Goal: Task Accomplishment & Management: Manage account settings

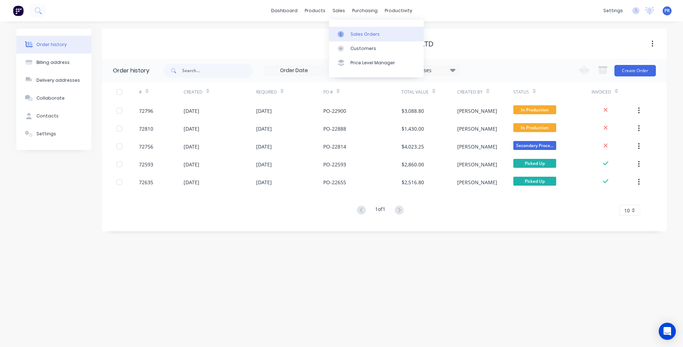
click at [363, 34] on div "Sales Orders" at bounding box center [365, 34] width 29 height 6
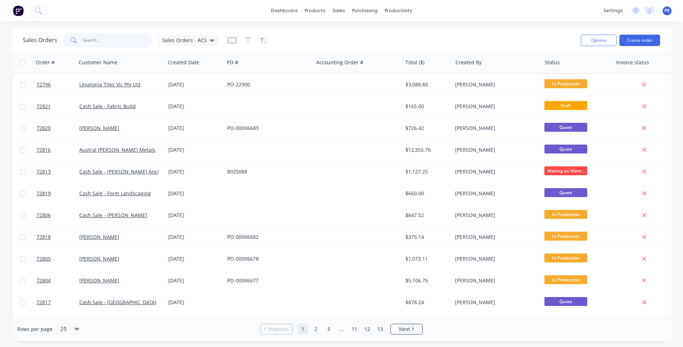
click at [106, 43] on input "text" at bounding box center [118, 40] width 70 height 14
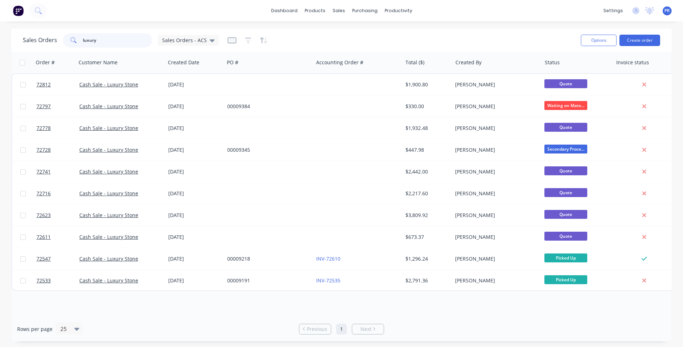
type input "luxury"
click at [19, 9] on img at bounding box center [18, 10] width 11 height 11
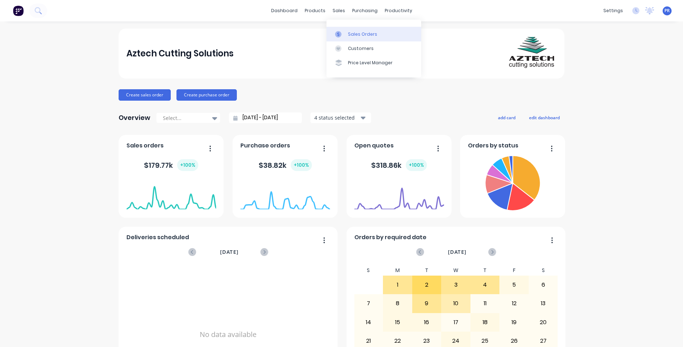
click at [359, 40] on link "Sales Orders" at bounding box center [374, 34] width 95 height 14
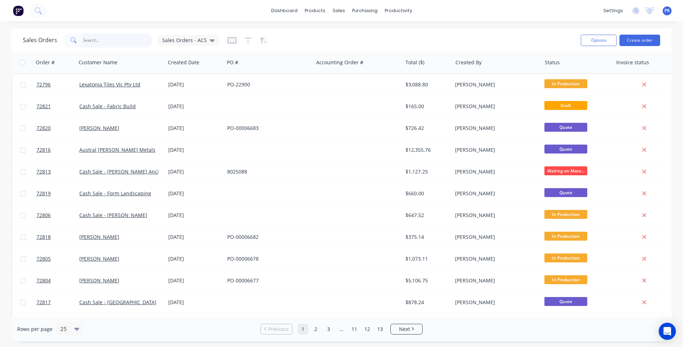
click at [105, 40] on input "text" at bounding box center [118, 40] width 70 height 14
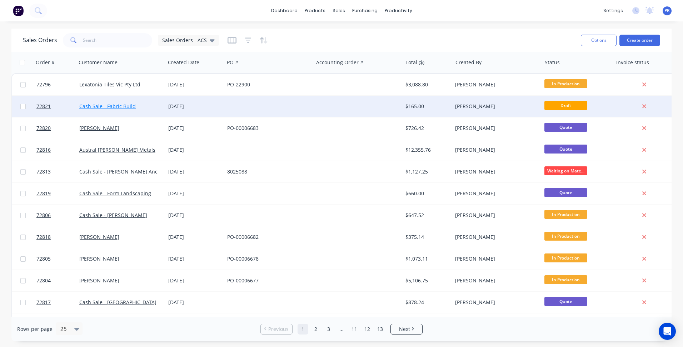
click at [126, 105] on link "Cash Sale - Fabric Build" at bounding box center [107, 106] width 56 height 7
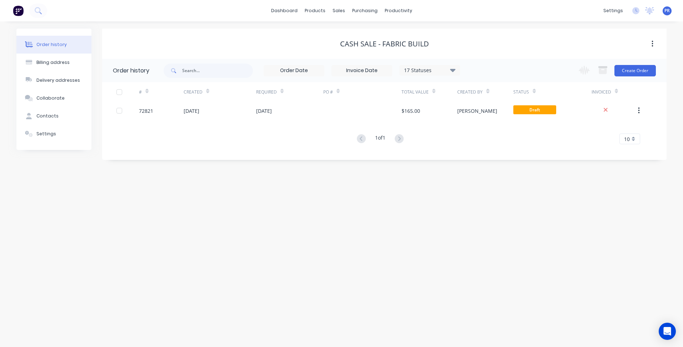
drag, startPoint x: 162, startPoint y: 222, endPoint x: 185, endPoint y: 147, distance: 78.6
click at [163, 222] on div "Order history Billing address Delivery addresses Collaborate Contacts Settings …" at bounding box center [341, 184] width 683 height 326
click at [357, 38] on link "Sales Orders" at bounding box center [376, 34] width 95 height 14
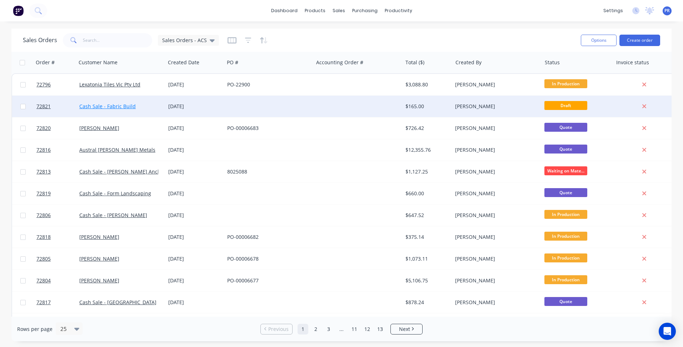
click at [116, 104] on link "Cash Sale - Fabric Build" at bounding box center [107, 106] width 56 height 7
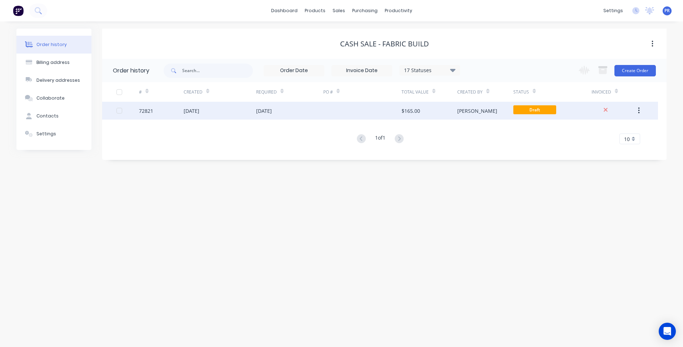
click at [215, 111] on div "[DATE]" at bounding box center [220, 111] width 73 height 18
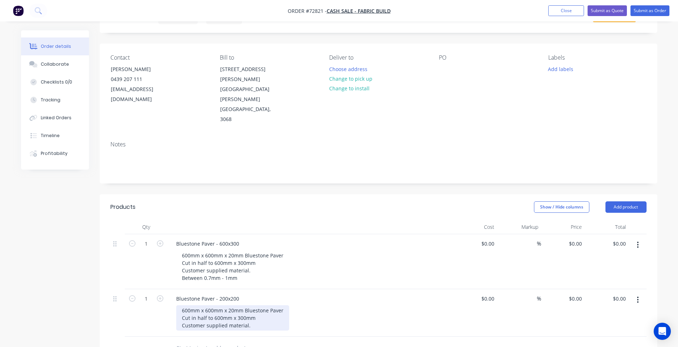
scroll to position [71, 0]
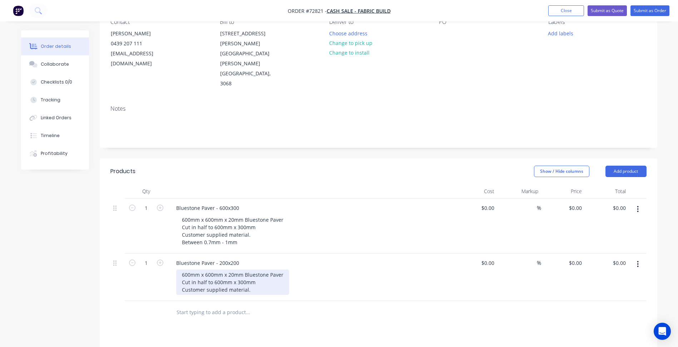
click at [254, 270] on div "600mm x 600mm x 20mm Bluestone Paver Cut in half to 600mm x 300mm Customer supp…" at bounding box center [232, 282] width 113 height 25
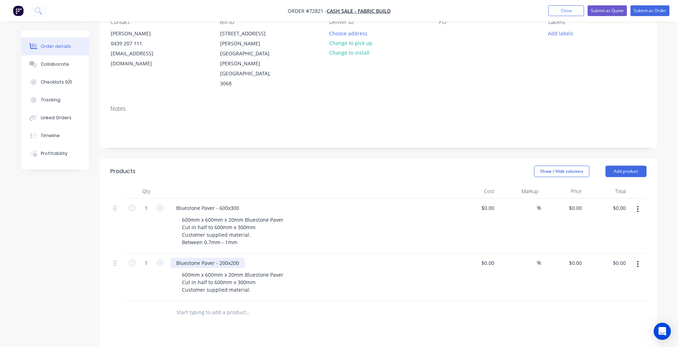
click at [223, 258] on div "Bluestone Paver - 200x200" at bounding box center [207, 263] width 74 height 10
click at [145, 214] on input "1" at bounding box center [146, 208] width 19 height 11
type input "280"
click at [149, 203] on input "1" at bounding box center [146, 208] width 19 height 11
type input "85"
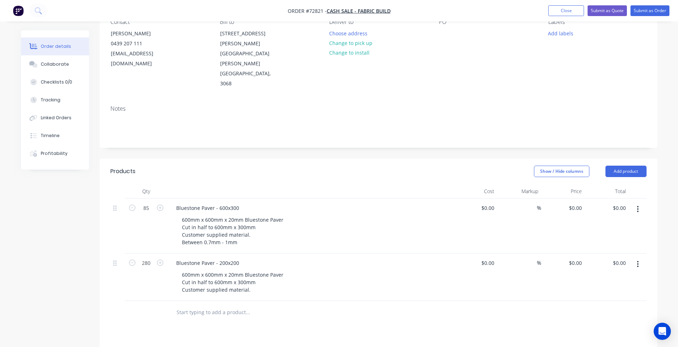
click at [102, 288] on div "Qty Cost Markup Price Total 85 Bluestone Paver - 600x300 600mm x 600mm x 20mm B…" at bounding box center [378, 254] width 557 height 140
click at [218, 270] on div "600mm x 600mm x 20mm Bluestone Paver Cut in half to 600mm x 300mm Customer supp…" at bounding box center [232, 282] width 113 height 25
drag, startPoint x: 192, startPoint y: 253, endPoint x: 222, endPoint y: 253, distance: 30.0
click at [222, 270] on div "600mm x 600mm x 20mm Bluestone Paver Cut in half to 600mm x 300mm Customer supp…" at bounding box center [232, 282] width 113 height 25
copy div "Cut to 200mm x 200mm"
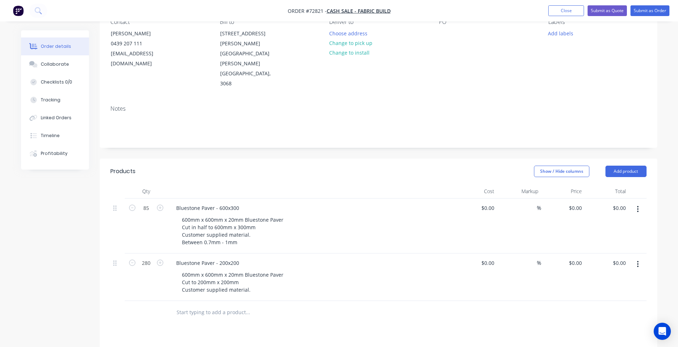
click at [247, 258] on div "Bluestone Paver - 200x200" at bounding box center [310, 263] width 280 height 10
click at [236, 258] on div "Bluestone Paver - 200x200" at bounding box center [207, 263] width 74 height 10
click at [636, 258] on button "button" at bounding box center [637, 264] width 17 height 13
click at [596, 292] on div "Duplicate" at bounding box center [612, 297] width 55 height 10
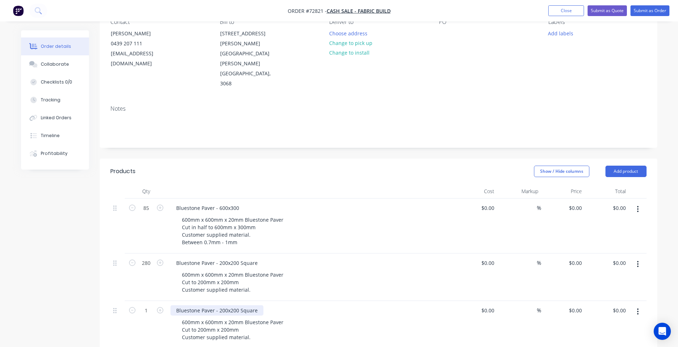
click at [252, 306] on div "Bluestone Paver - 200x200 Square" at bounding box center [216, 311] width 93 height 10
click at [249, 306] on div "Bluestone Paver - 200x200 Square" at bounding box center [216, 311] width 93 height 10
click at [149, 214] on input "1" at bounding box center [146, 208] width 19 height 11
type input "42"
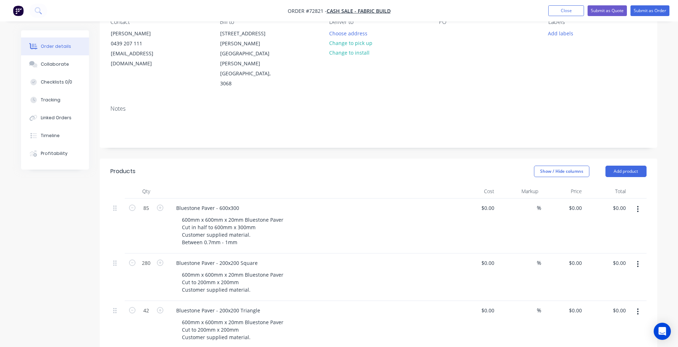
click at [76, 258] on div "Created by Patrick Created 03/09/25 Required 10/09/25 Assigned to Add team memb…" at bounding box center [339, 255] width 636 height 592
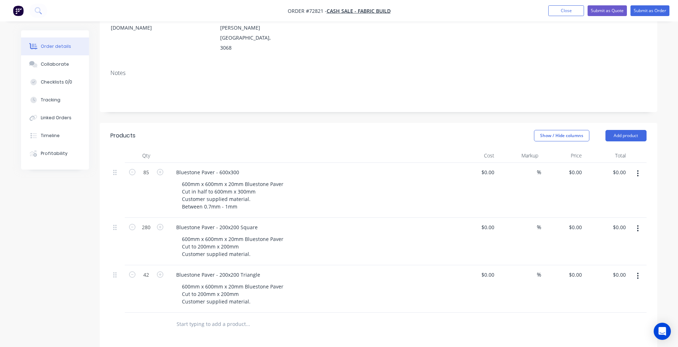
click at [636, 270] on button "button" at bounding box center [637, 276] width 17 height 13
click at [612, 304] on div "Duplicate" at bounding box center [612, 309] width 55 height 10
click at [148, 178] on input "1" at bounding box center [146, 172] width 19 height 11
type input "12"
click at [205, 317] on div "Bluestone Paver - 200x200 Triangle" at bounding box center [217, 322] width 95 height 10
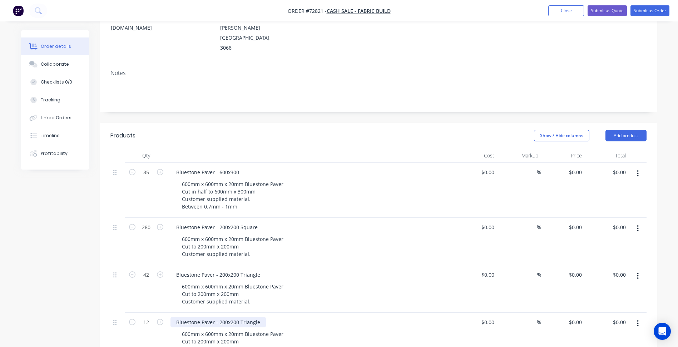
click at [225, 317] on div "Bluestone Paver - 200x200 Triangle" at bounding box center [217, 322] width 95 height 10
click at [237, 317] on div "Bluestone Paver - 600x200 Triangle" at bounding box center [217, 322] width 95 height 10
click at [244, 317] on div "Bluestone Paver - 600x20 Triangle" at bounding box center [216, 322] width 93 height 10
click at [201, 329] on div "600mm x 600mm x 20mm Bluestone Paver Cut to 200mm x 200mm Customer supplied mat…" at bounding box center [232, 341] width 113 height 25
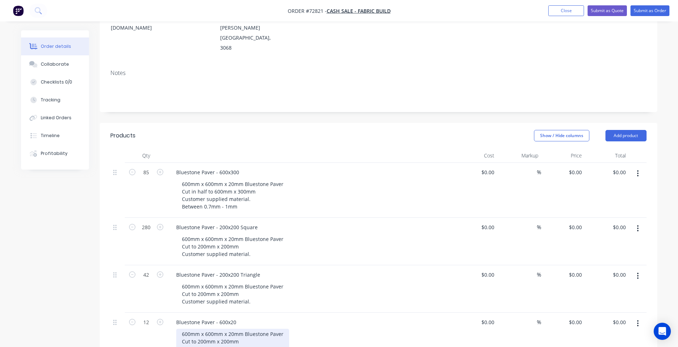
click at [201, 329] on div "600mm x 600mm x 20mm Bluestone Paver Cut to 200mm x 200mm Customer supplied mat…" at bounding box center [232, 341] width 113 height 25
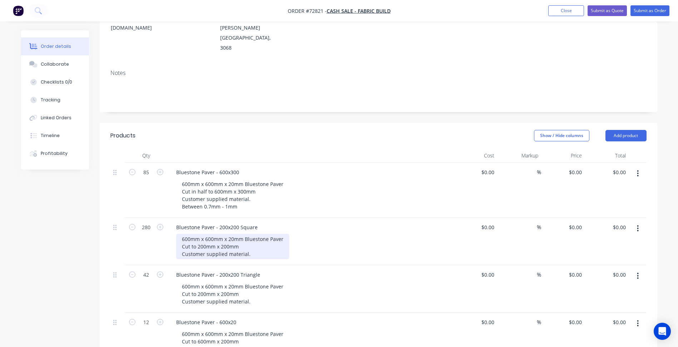
click at [248, 234] on div "600mm x 600mm x 20mm Bluestone Paver Cut to 200mm x 200mm Customer supplied mat…" at bounding box center [232, 246] width 113 height 25
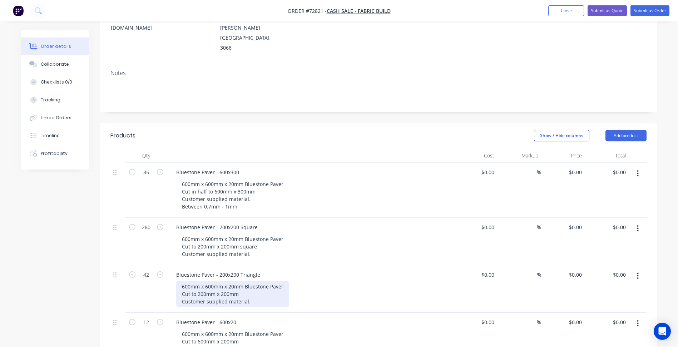
click at [240, 282] on div "600mm x 600mm x 20mm Bluestone Paver Cut to 200mm x 200mm Customer supplied mat…" at bounding box center [232, 294] width 113 height 25
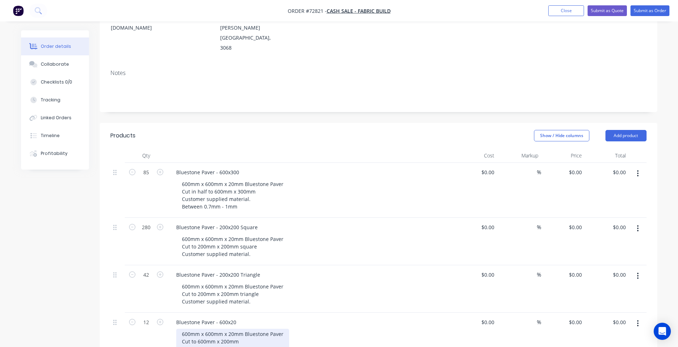
click at [241, 329] on div "600mm x 600mm x 20mm Bluestone Paver Cut to 600mm x 200mm Customer supplied mat…" at bounding box center [232, 341] width 113 height 25
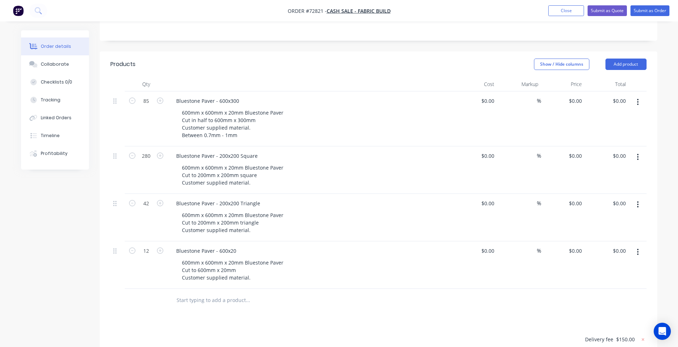
click at [86, 278] on div "Created by Patrick Created 03/09/25 Required 10/09/25 Assigned to Add team memb…" at bounding box center [339, 171] width 636 height 639
click at [251, 258] on div "600mm x 600mm x 20mm Bluestone Paver Cut to 600mm x 20mm Customer supplied mate…" at bounding box center [232, 270] width 113 height 25
click at [574, 246] on div "0 $0.00" at bounding box center [574, 251] width 19 height 10
type input "$8.99"
type input "$107.88"
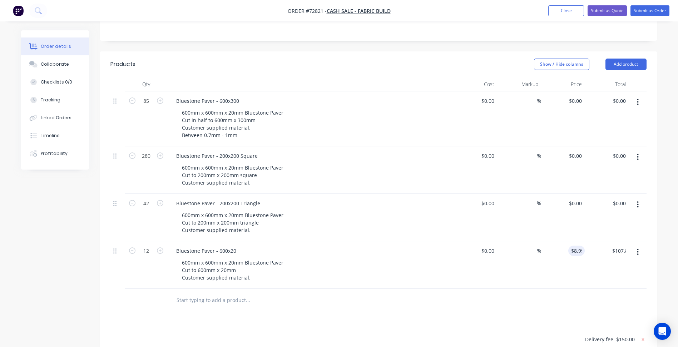
click at [495, 254] on div "$0.00 $0.00" at bounding box center [475, 266] width 44 height 48
click at [582, 246] on input "8.99" at bounding box center [576, 251] width 16 height 10
type input "$8.99"
click at [576, 91] on div "$0.00 $0.00" at bounding box center [563, 118] width 44 height 55
click at [577, 96] on input "0" at bounding box center [576, 101] width 16 height 10
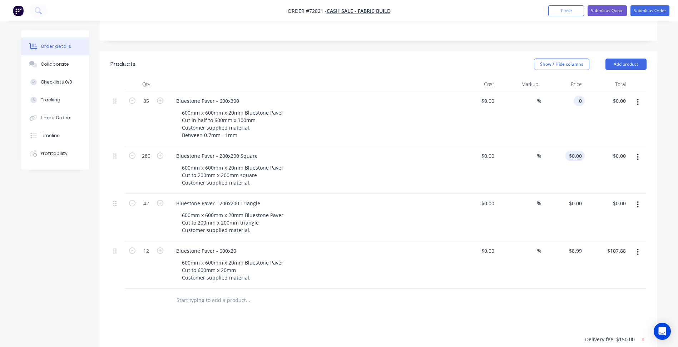
paste input "8.99"
type input "$8.99"
type input "$764.15"
click at [573, 147] on div "0 $0.00" at bounding box center [563, 171] width 44 height 48
type input "2"
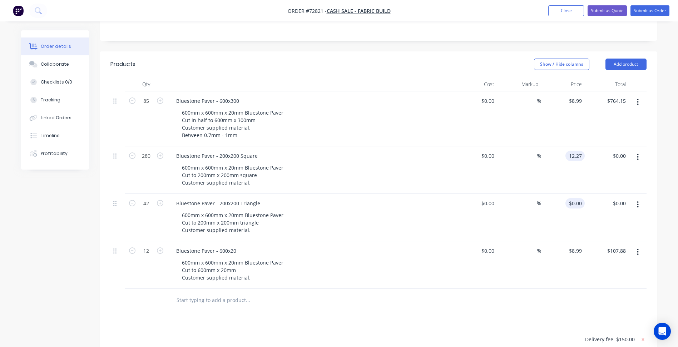
type input "$12.27"
type input "$3,435.60"
click at [580, 198] on input "0" at bounding box center [576, 203] width 16 height 10
click at [81, 252] on div "Created by Patrick Created 03/09/25 Required 10/09/25 Assigned to Add team memb…" at bounding box center [339, 171] width 636 height 639
click at [61, 220] on div "Created by Patrick Created 03/09/25 Required 10/09/25 Assigned to Add team memb…" at bounding box center [339, 171] width 636 height 639
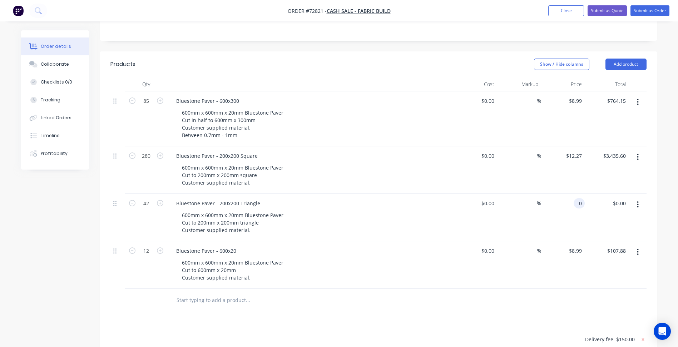
click at [575, 198] on div "0 0" at bounding box center [579, 203] width 11 height 10
type input "$10.47"
type input "$439.74"
click at [420, 287] on div "Products Show / Hide columns Add product Qty Cost Markup Price Total 85 Bluesto…" at bounding box center [378, 265] width 557 height 429
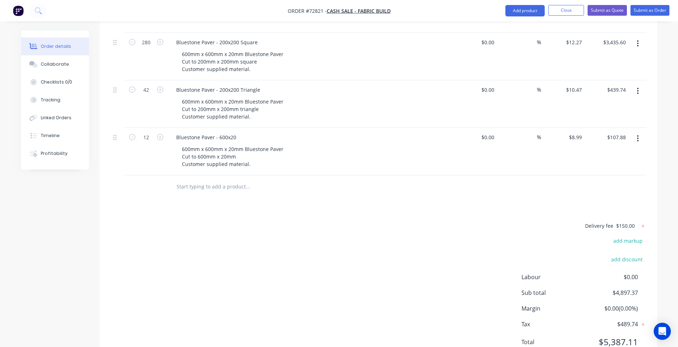
scroll to position [185, 0]
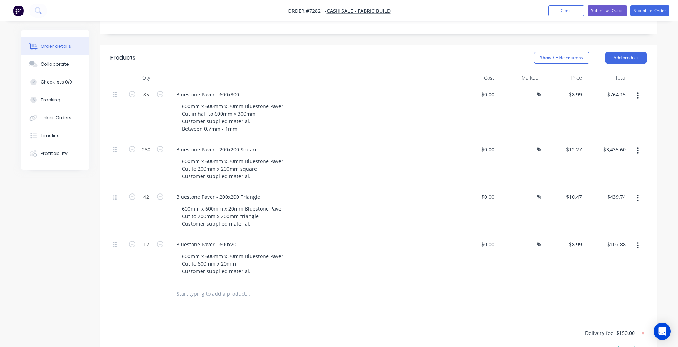
click at [121, 295] on div "Products Show / Hide columns Add product Qty Cost Markup Price Total 85 Bluesto…" at bounding box center [378, 259] width 557 height 429
click at [634, 239] on button "button" at bounding box center [637, 245] width 17 height 13
click at [599, 274] on div "Duplicate" at bounding box center [612, 279] width 55 height 10
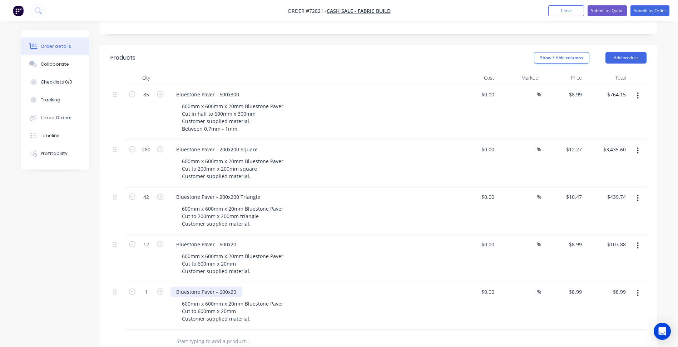
click at [195, 287] on div "Bluestone Paver - 600x20" at bounding box center [205, 292] width 71 height 10
click at [187, 287] on div "Bluestone Paver - 600x20" at bounding box center [205, 292] width 71 height 10
click at [225, 287] on div "White Paver - 200x20" at bounding box center [200, 292] width 61 height 10
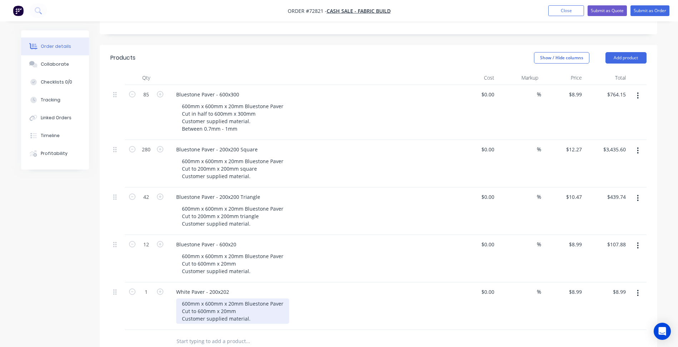
click at [248, 299] on div "600mm x 600mm x 20mm Bluestone Paver Cut to 600mm x 20mm Customer supplied mate…" at bounding box center [232, 311] width 113 height 25
click at [247, 299] on div "600mm x 600mm x 20mm Bluestone Paver Cut to 600mm x 20mm Customer supplied mate…" at bounding box center [232, 311] width 113 height 25
click at [257, 299] on div "600mm x 600mm x 20mm Bluestone Paver Cut to 600mm x 20mm Customer supplied mate…" at bounding box center [232, 311] width 113 height 25
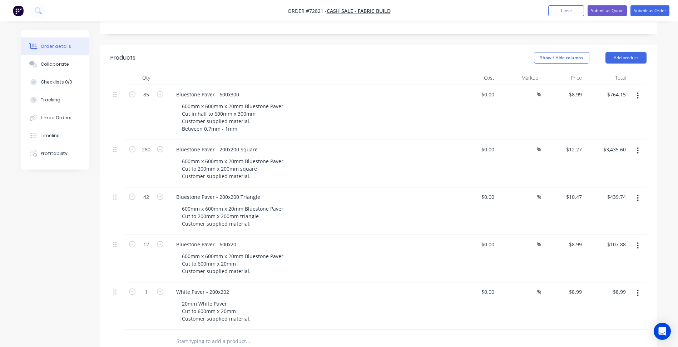
click at [240, 287] on div "White Paver - 200x202" at bounding box center [310, 292] width 280 height 10
click at [229, 287] on div "White Paver - 200x202" at bounding box center [202, 292] width 64 height 10
click at [203, 299] on div "20mm White Paver Cut to 600mm x 20mm Customer supplied material." at bounding box center [216, 311] width 80 height 25
click at [200, 299] on div "20mm White Paver Cut to 600mm x 20mm Customer supplied material." at bounding box center [216, 311] width 80 height 25
click at [226, 299] on div "20mm White Paver Cut to 200mm x 20mm Customer supplied material." at bounding box center [216, 311] width 80 height 25
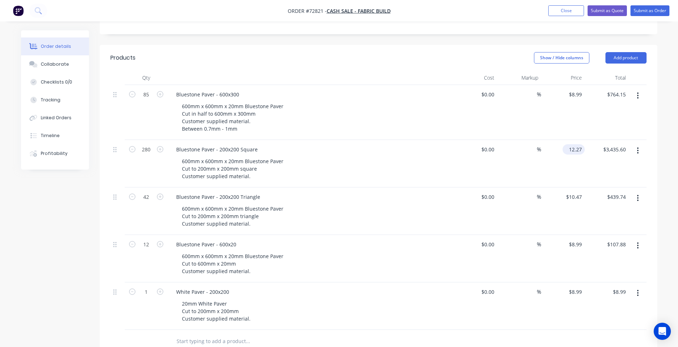
click at [580, 144] on input "12.27" at bounding box center [574, 149] width 19 height 10
type input "$12.27"
click at [576, 287] on input "8.99" at bounding box center [576, 292] width 16 height 10
paste input "12.27"
type input "$12.27"
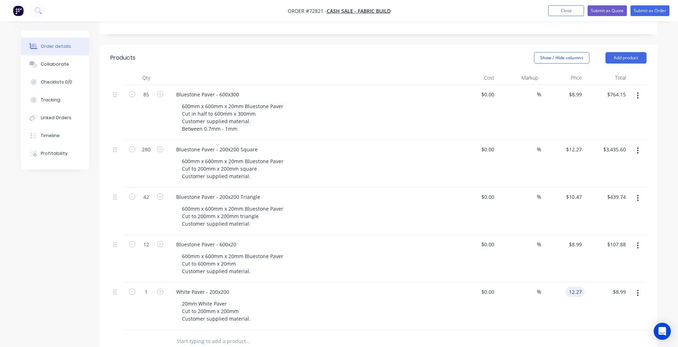
type input "$12.27"
click at [641, 287] on button "button" at bounding box center [637, 293] width 17 height 13
click at [606, 321] on div "Duplicate" at bounding box center [612, 326] width 55 height 10
click at [247, 192] on div "Bluestone Paver - 200x200 Triangle" at bounding box center [217, 197] width 95 height 10
drag, startPoint x: 218, startPoint y: 168, endPoint x: 281, endPoint y: 169, distance: 62.6
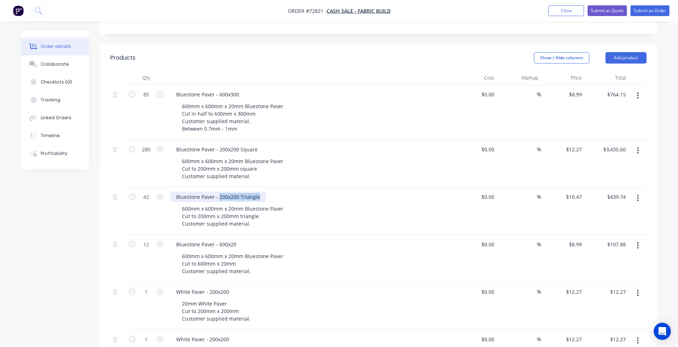
click at [281, 192] on div "Bluestone Paver - 200x200 Triangle" at bounding box center [310, 197] width 280 height 10
copy div "200x200 Triangle"
drag, startPoint x: 209, startPoint y: 311, endPoint x: 254, endPoint y: 308, distance: 45.5
click at [254, 334] on div "White Paver - 200x200" at bounding box center [310, 339] width 280 height 10
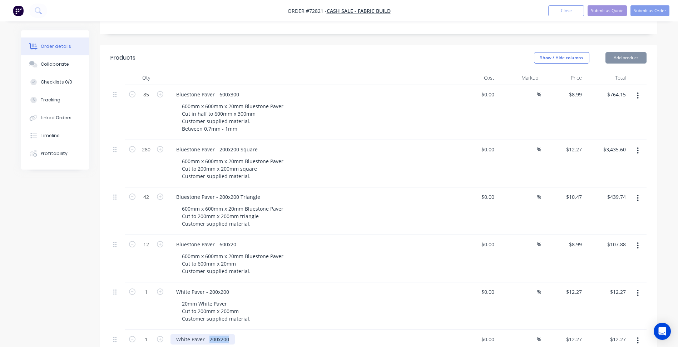
paste div
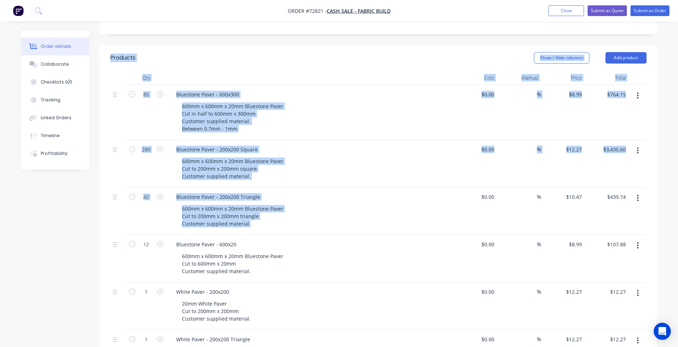
drag, startPoint x: 251, startPoint y: 194, endPoint x: 94, endPoint y: 162, distance: 159.5
click at [94, 162] on div "Order details Collaborate Checklists 0/0 Tracking Linked Orders Timeline Profit…" at bounding box center [339, 212] width 650 height 734
drag, startPoint x: 199, startPoint y: 180, endPoint x: 214, endPoint y: 189, distance: 18.3
click at [198, 204] on div "600mm x 600mm x 20mm Bluestone Paver Cut to 200mm x 200mm triangle Customer sup…" at bounding box center [232, 216] width 113 height 25
click at [237, 204] on div "600mm x 600mm x 20mm Bluestone Paver Cut to 200mm x 200mm triangle Customer sup…" at bounding box center [232, 216] width 113 height 25
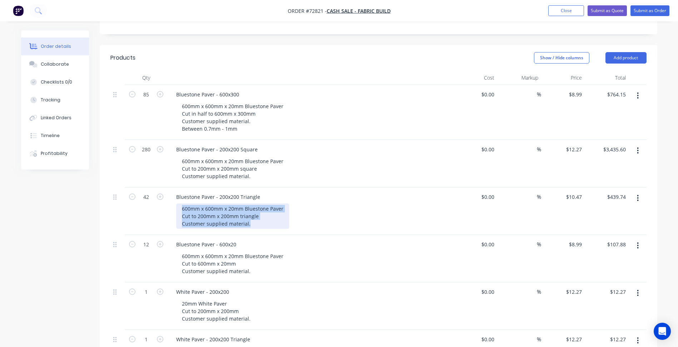
drag, startPoint x: 249, startPoint y: 194, endPoint x: 179, endPoint y: 178, distance: 71.4
click at [179, 204] on div "600mm x 600mm x 20mm Bluestone Paver Cut to 200mm x 200mm triangle Customer sup…" at bounding box center [232, 216] width 113 height 25
copy div "600mm x 600mm x 20mm Bluestone Paver Cut to 200mm x 200mm triangle Customer sup…"
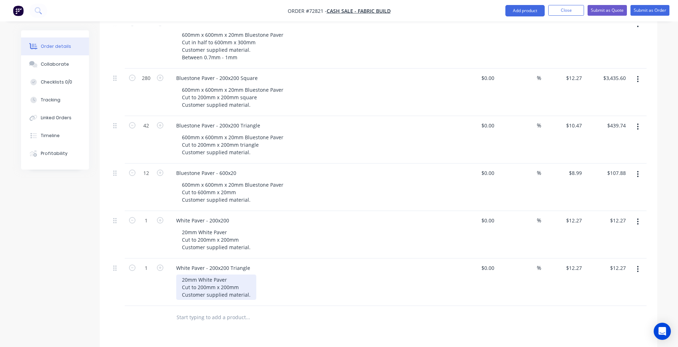
click at [236, 275] on div "20mm White Paver Cut to 200mm x 200mm Customer supplied material." at bounding box center [216, 287] width 80 height 25
drag, startPoint x: 249, startPoint y: 264, endPoint x: 181, endPoint y: 249, distance: 69.8
click at [181, 275] on div "20mm White Paver Cut to 200mm x 200mm Customer supplied material." at bounding box center [216, 287] width 80 height 25
paste div
click at [189, 275] on div "600mm x 600mm x 20mm Bluestone Paver Cut to 200mm x 200mm triangle Customer sup…" at bounding box center [232, 287] width 113 height 25
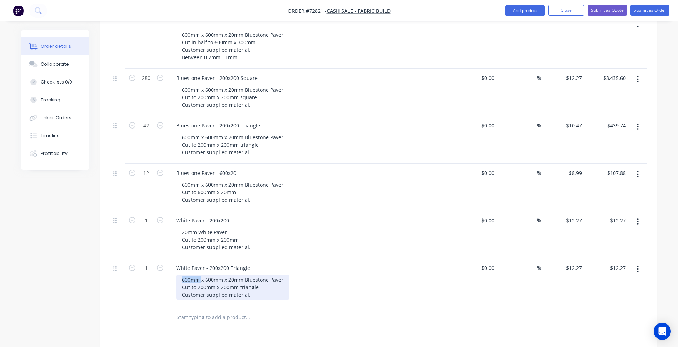
click at [189, 275] on div "600mm x 600mm x 20mm Bluestone Paver Cut to 200mm x 200mm triangle Customer sup…" at bounding box center [232, 287] width 113 height 25
drag, startPoint x: 229, startPoint y: 251, endPoint x: 143, endPoint y: 252, distance: 86.1
click at [143, 259] on div "1 White Paver - 200x200 Triangle 600mm x 600mm x 20mm Bluestone Paver Cut to 20…" at bounding box center [378, 283] width 536 height 48
click at [205, 259] on div "White Paver - 200x200 Triangle 20mm Bluestone Paver Cut to 200mm x 200mm triang…" at bounding box center [311, 283] width 286 height 48
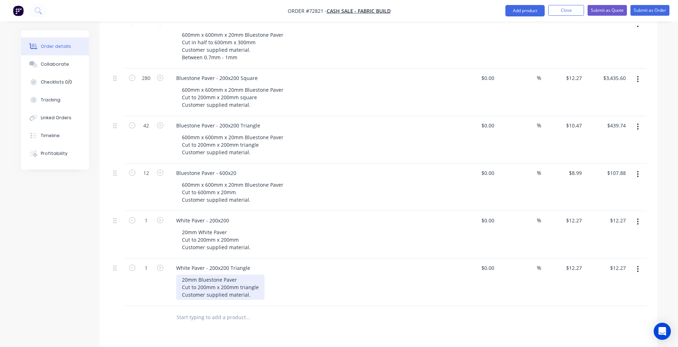
click at [211, 275] on div "20mm Bluestone Paver Cut to 200mm x 200mm triangle Customer supplied material." at bounding box center [220, 287] width 88 height 25
click at [92, 283] on div "Created by Patrick Created 03/09/25 Required 10/09/25 Assigned to Add team memb…" at bounding box center [339, 141] width 636 height 734
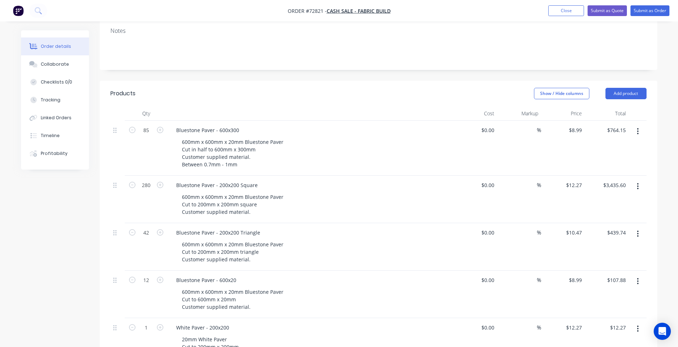
scroll to position [221, 0]
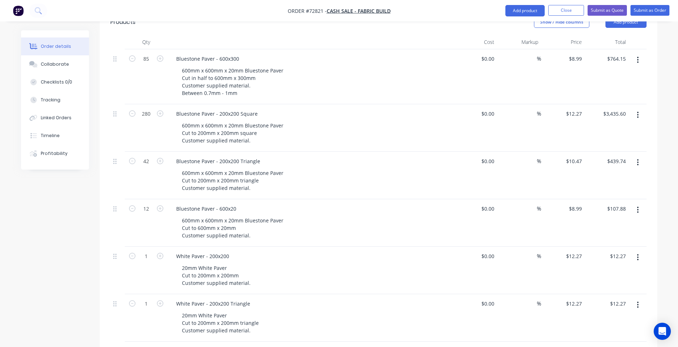
click at [577, 152] on div "$10.47 $10.47" at bounding box center [563, 176] width 44 height 48
click at [578, 156] on input "10.47" at bounding box center [576, 161] width 16 height 10
type input "$10.47"
click at [573, 299] on input "12.27" at bounding box center [574, 304] width 19 height 10
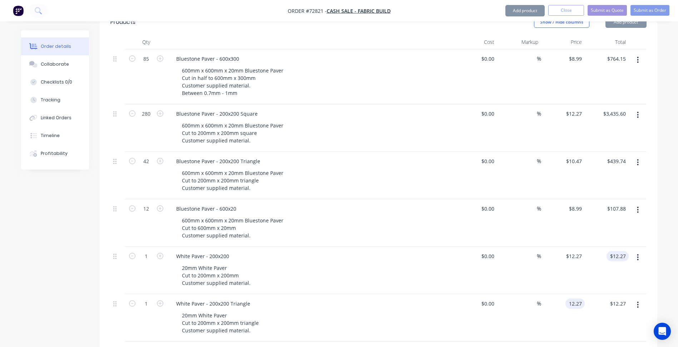
paste input "0.4"
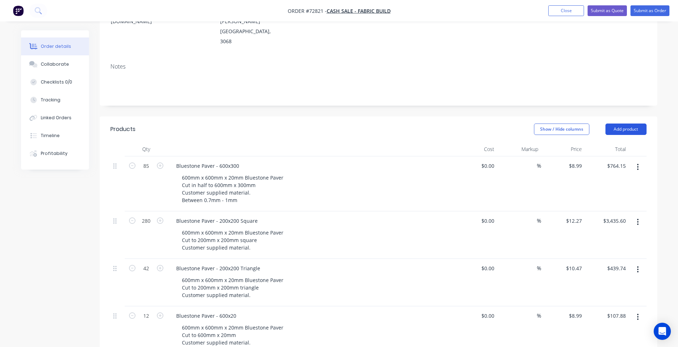
type input "$10.47"
click at [628, 124] on button "Add product" at bounding box center [625, 129] width 41 height 11
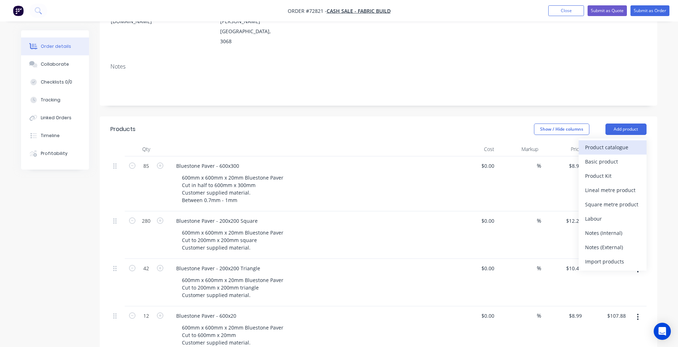
click at [605, 142] on div "Product catalogue" at bounding box center [612, 147] width 55 height 10
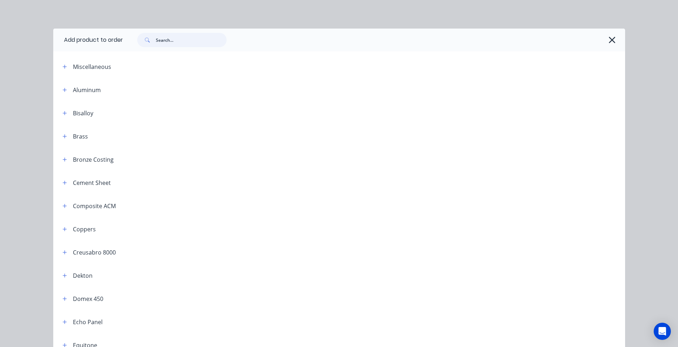
click at [173, 42] on input "text" at bounding box center [191, 40] width 71 height 14
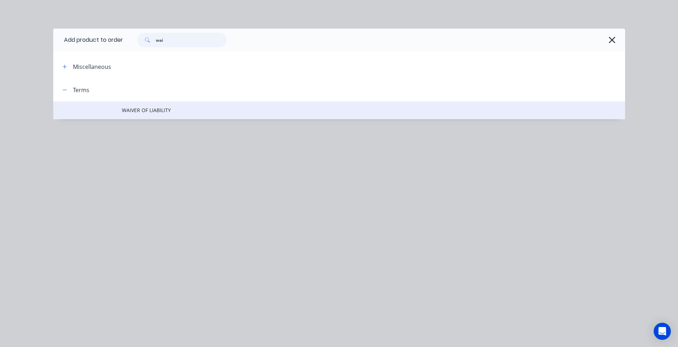
type input "wai"
click at [172, 113] on span "WAIVER OF LIABILITY" at bounding box center [323, 110] width 402 height 8
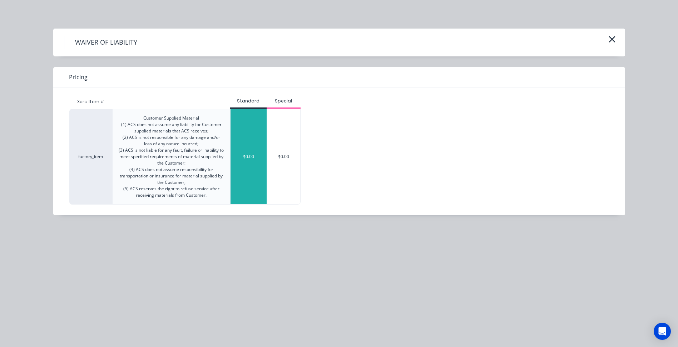
click at [253, 129] on div "$0.00" at bounding box center [248, 156] width 36 height 95
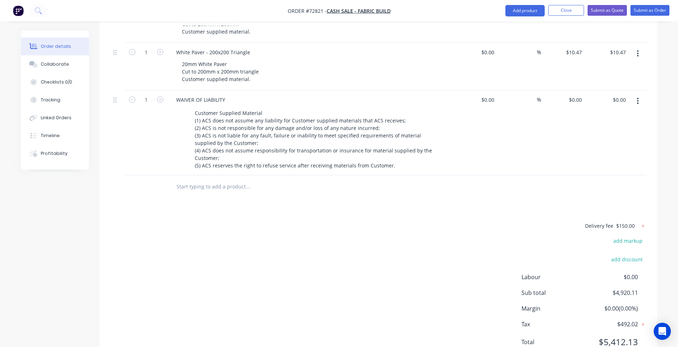
scroll to position [401, 0]
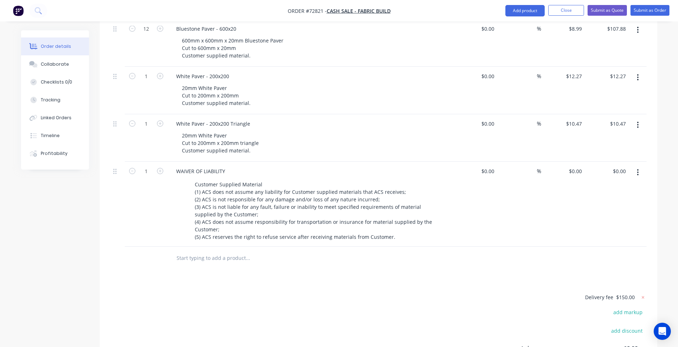
click at [276, 255] on div "Products Show / Hide columns Add product Qty Cost Markup Price Total 85 Bluesto…" at bounding box center [378, 133] width 557 height 609
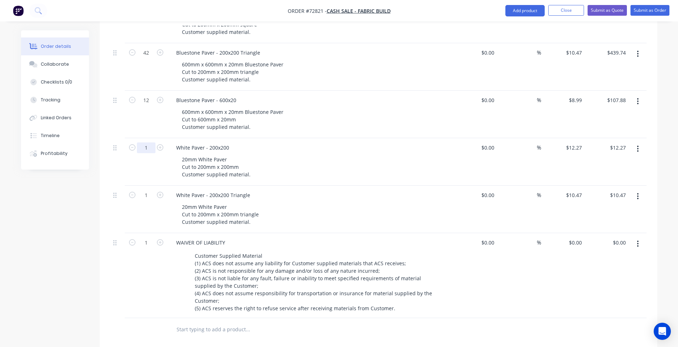
type input "280"
type input "$3,435.60"
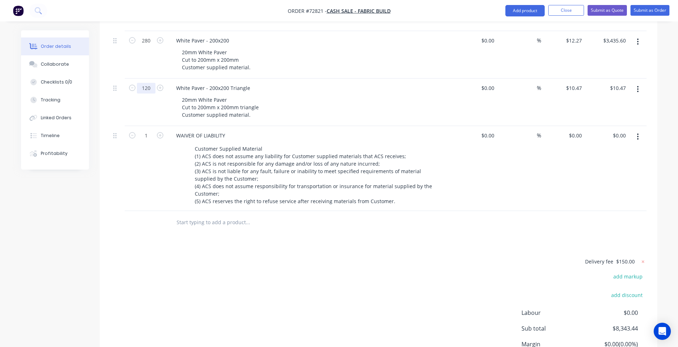
type input "120"
type input "$1,256.40"
click at [177, 257] on div "Delivery fee $150.00 add markup add discount Labour $0.00 Sub total $9,589.37 M…" at bounding box center [378, 324] width 536 height 134
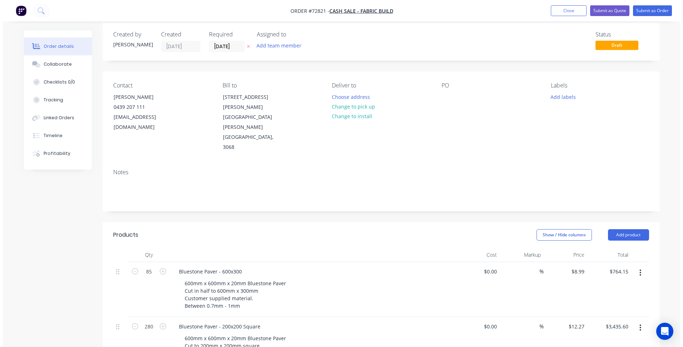
scroll to position [0, 0]
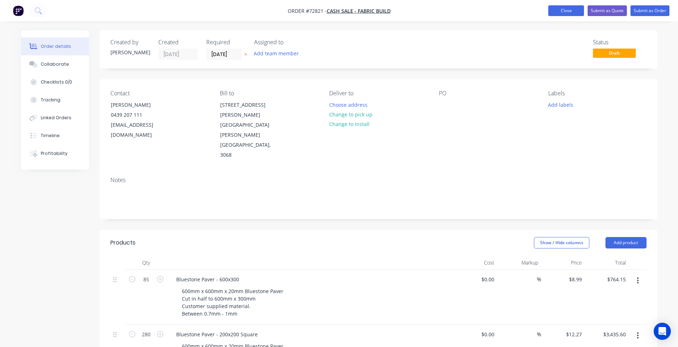
click at [566, 9] on button "Close" at bounding box center [566, 10] width 36 height 11
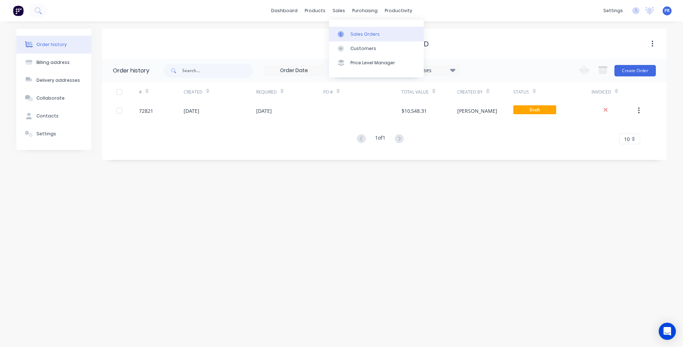
click at [355, 29] on link "Sales Orders" at bounding box center [376, 34] width 95 height 14
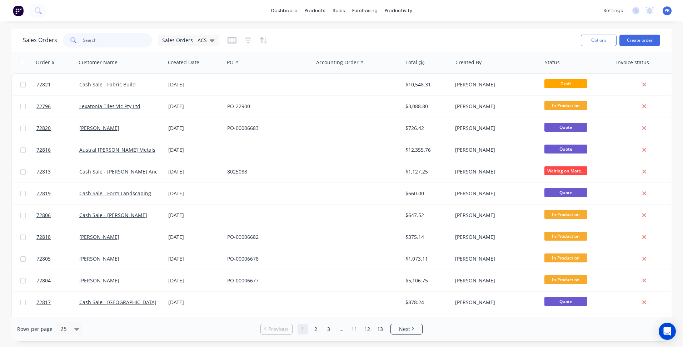
click at [103, 41] on input "text" at bounding box center [118, 40] width 70 height 14
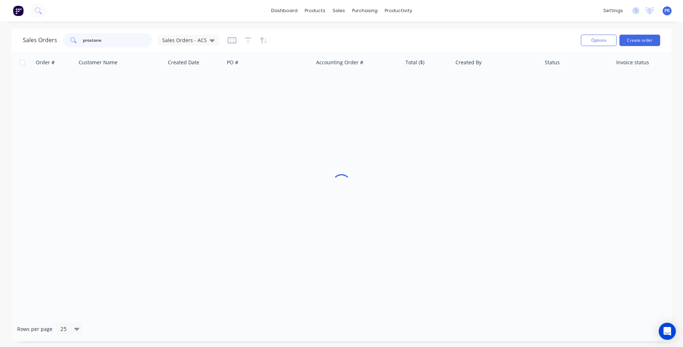
type input "prostone"
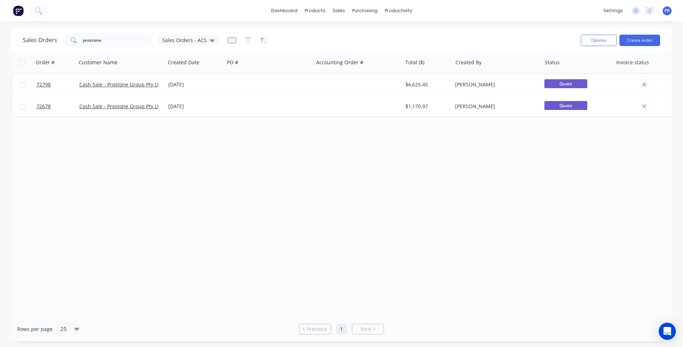
drag, startPoint x: 235, startPoint y: 184, endPoint x: 234, endPoint y: 180, distance: 4.4
click at [235, 184] on div "Order # Customer Name Created Date PO # Accounting Order # Total ($) Created By…" at bounding box center [341, 184] width 660 height 265
click at [319, 201] on div "Order # Customer Name Created Date PO # Accounting Order # Total ($) Created By…" at bounding box center [341, 184] width 660 height 265
click at [374, 31] on div "Purchase Orders" at bounding box center [388, 34] width 38 height 6
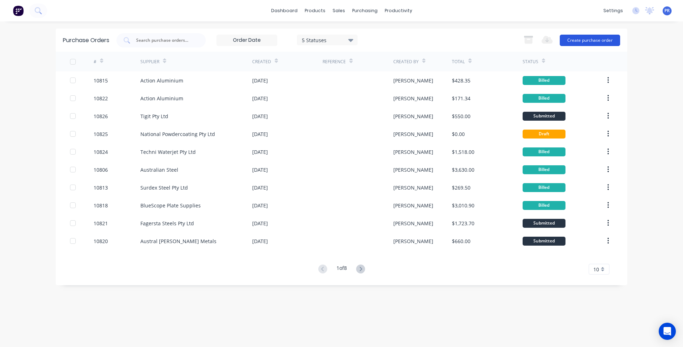
click at [597, 44] on button "Create purchase order" at bounding box center [590, 40] width 60 height 11
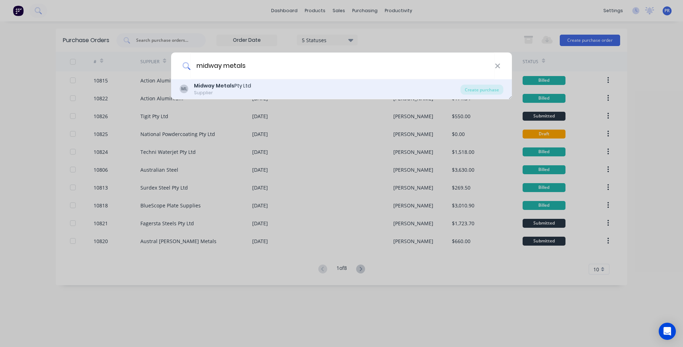
type input "midway metals"
click at [219, 86] on b "Midway Metals" at bounding box center [214, 85] width 40 height 7
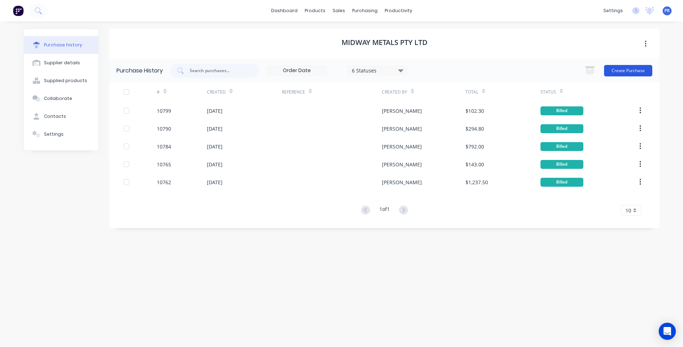
click at [623, 70] on button "Create Purchase" at bounding box center [628, 70] width 48 height 11
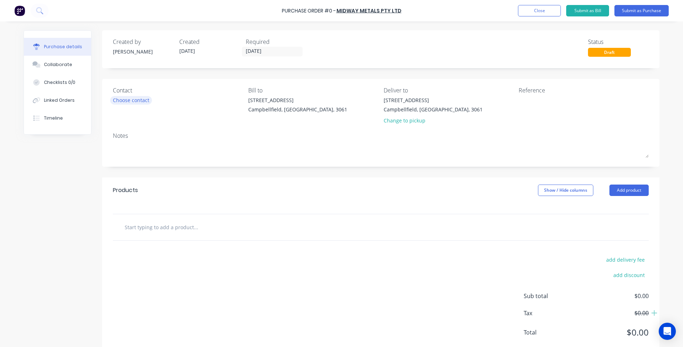
click at [132, 98] on div "Choose contact" at bounding box center [131, 100] width 36 height 8
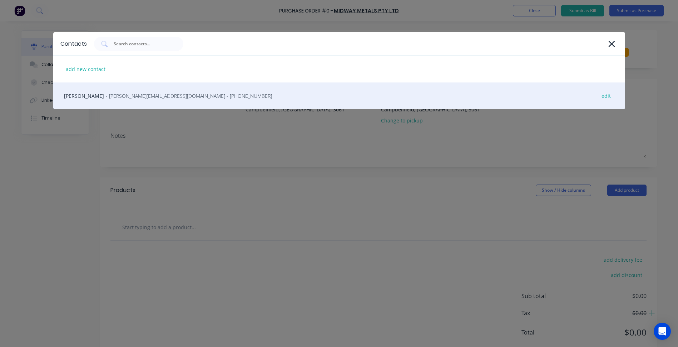
click at [122, 95] on span "- alexb@midwaymetals.com.au - (03) 9791 5111" at bounding box center [189, 96] width 166 height 8
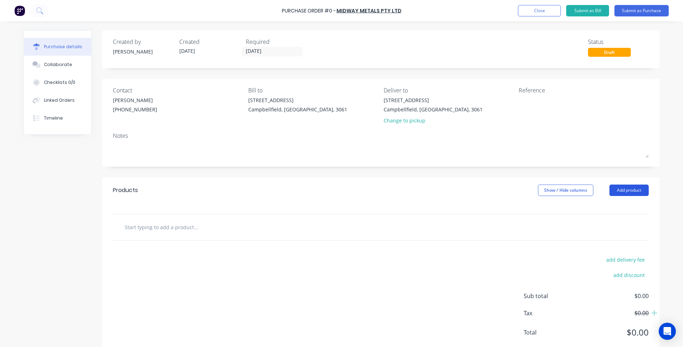
click at [633, 193] on button "Add product" at bounding box center [629, 190] width 39 height 11
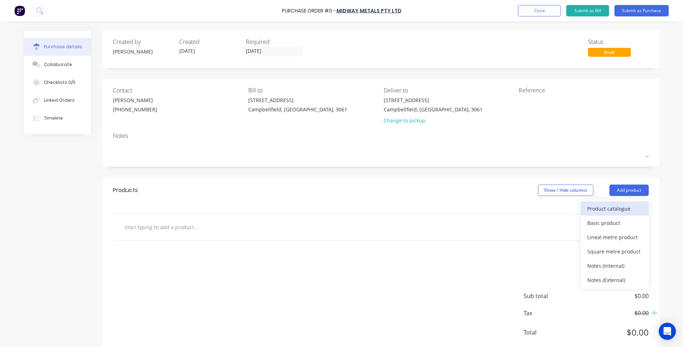
click at [594, 206] on div "Product catalogue" at bounding box center [615, 209] width 55 height 10
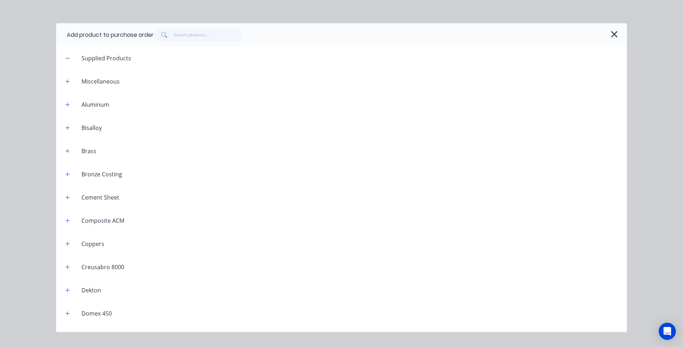
click at [674, 203] on div "Add product to purchase order Supplied Products Miscellaneous Aluminum Bisalloy…" at bounding box center [341, 173] width 683 height 347
click at [613, 34] on icon "button" at bounding box center [615, 34] width 8 height 10
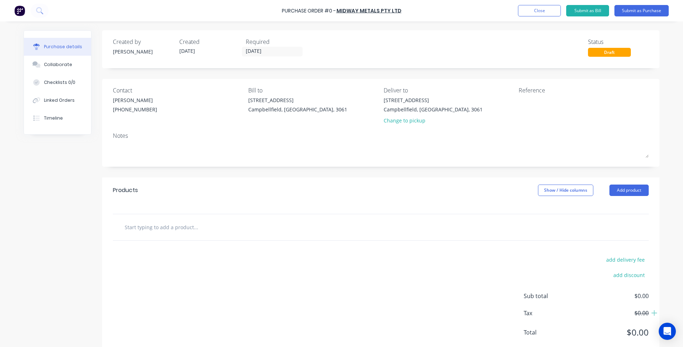
click at [634, 183] on div "Products Show / Hide columns Add product" at bounding box center [380, 191] width 557 height 26
click at [628, 192] on button "Add product" at bounding box center [629, 190] width 39 height 11
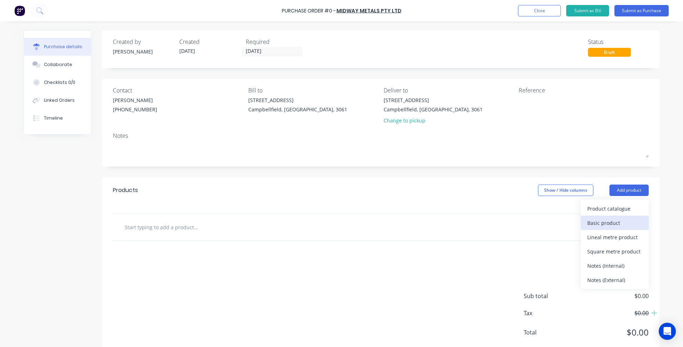
click at [609, 223] on div "Basic product" at bounding box center [615, 223] width 55 height 10
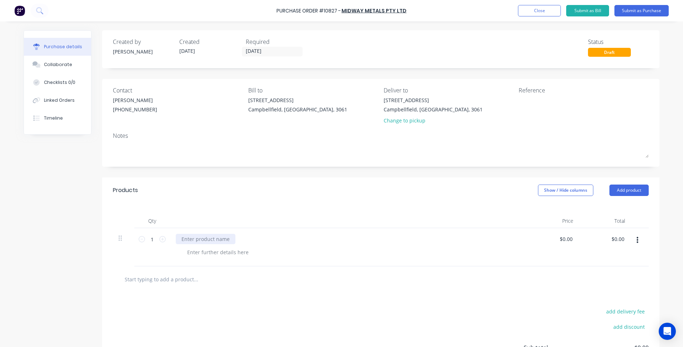
click at [225, 241] on div at bounding box center [206, 239] width 60 height 10
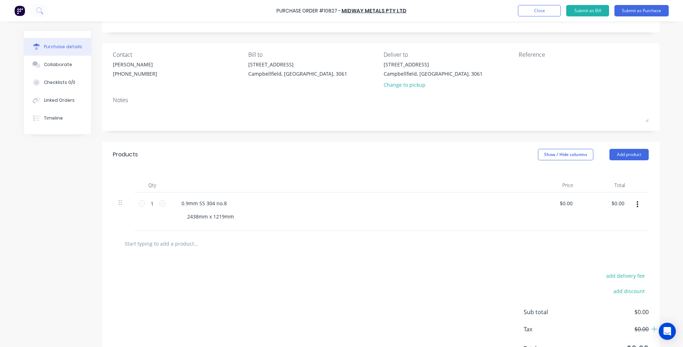
click at [388, 256] on div at bounding box center [381, 244] width 536 height 26
click at [558, 207] on input "0.0000" at bounding box center [566, 203] width 16 height 10
drag, startPoint x: 550, startPoint y: 233, endPoint x: 563, endPoint y: 207, distance: 29.1
click at [550, 233] on div at bounding box center [381, 244] width 536 height 26
click at [564, 204] on input "0" at bounding box center [566, 203] width 16 height 10
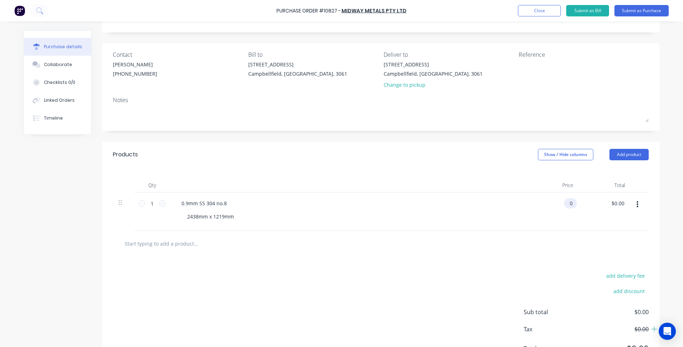
click at [564, 204] on input "0" at bounding box center [569, 203] width 10 height 10
type input "$143.00"
click at [461, 322] on div "add delivery fee add discount Sub total $143.00 Tax $14.30 Total $157.30" at bounding box center [380, 316] width 557 height 118
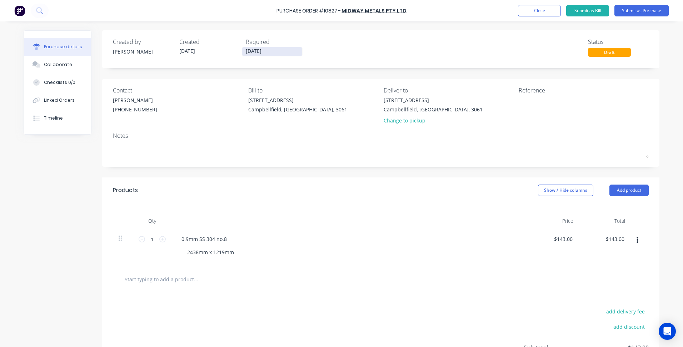
click at [252, 51] on input "[DATE]" at bounding box center [272, 51] width 60 height 9
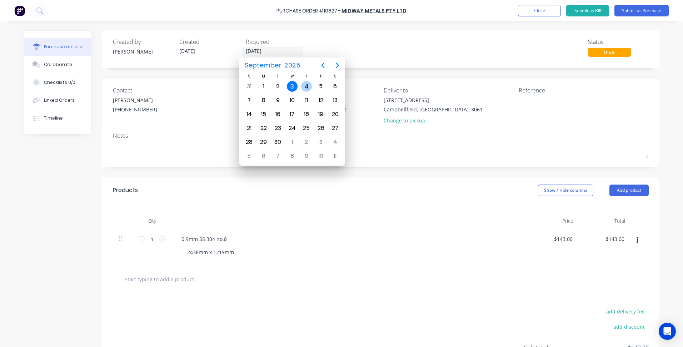
click at [307, 86] on div "4" at bounding box center [306, 86] width 11 height 11
type input "04/09/25"
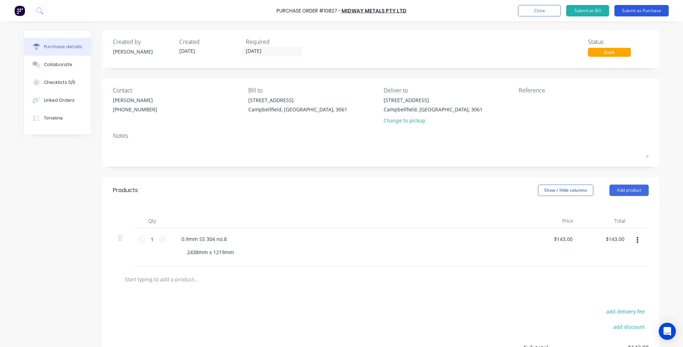
click at [639, 12] on button "Submit as Purchase" at bounding box center [642, 10] width 54 height 11
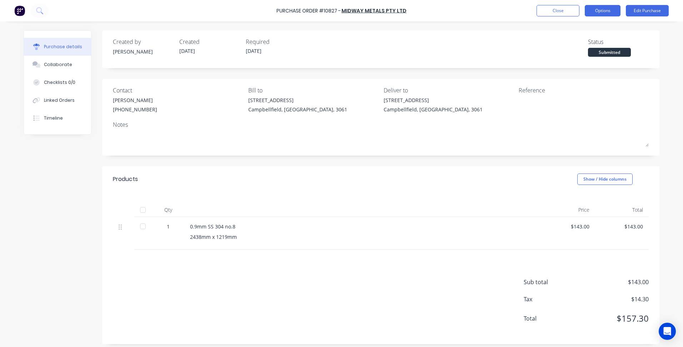
click at [594, 9] on button "Options" at bounding box center [603, 10] width 36 height 11
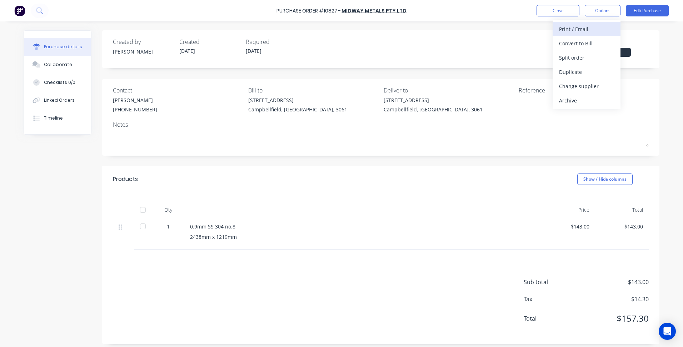
click at [580, 31] on div "Print / Email" at bounding box center [586, 29] width 55 height 10
click at [583, 40] on div "With pricing" at bounding box center [586, 43] width 55 height 10
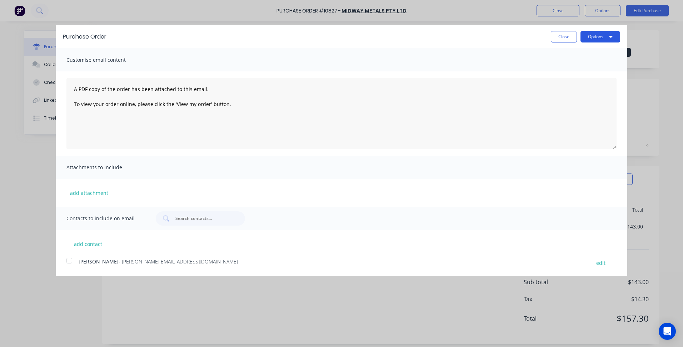
click at [598, 36] on button "Options" at bounding box center [601, 36] width 40 height 11
click at [578, 70] on div "Email" at bounding box center [586, 69] width 55 height 10
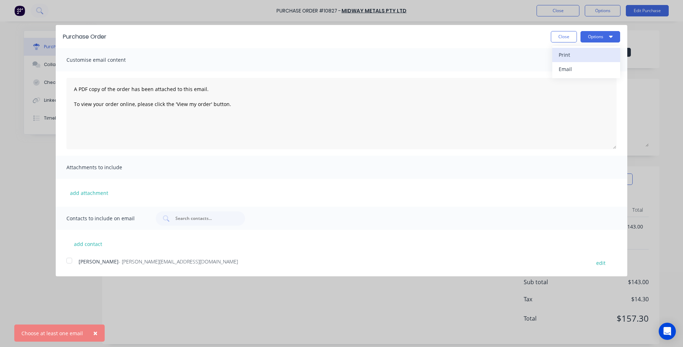
click at [571, 56] on div "Print" at bounding box center [586, 55] width 55 height 10
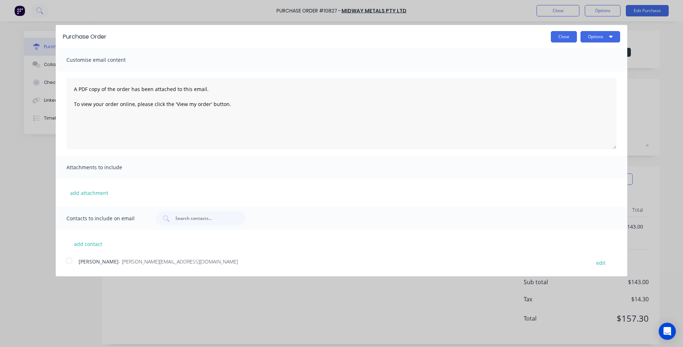
click at [566, 34] on button "Close" at bounding box center [564, 36] width 26 height 11
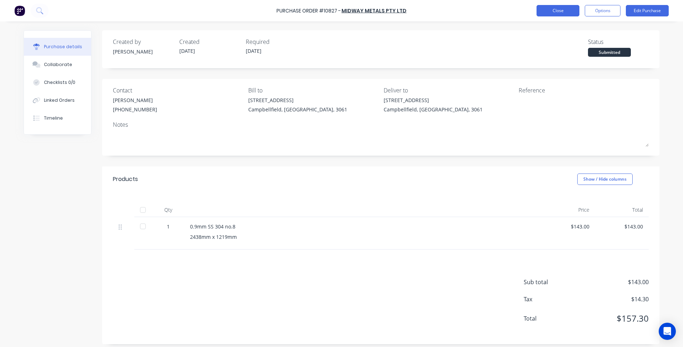
click at [560, 8] on button "Close" at bounding box center [558, 10] width 43 height 11
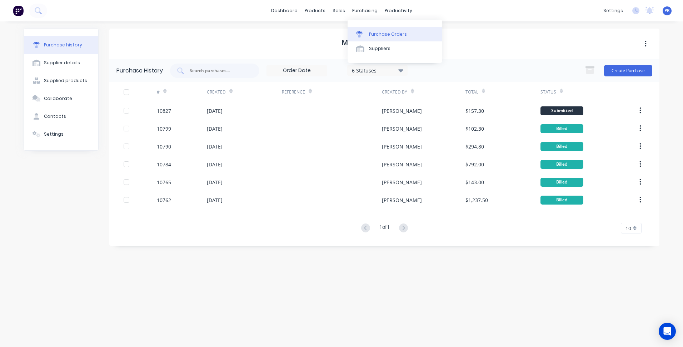
click at [373, 29] on link "Purchase Orders" at bounding box center [395, 34] width 95 height 14
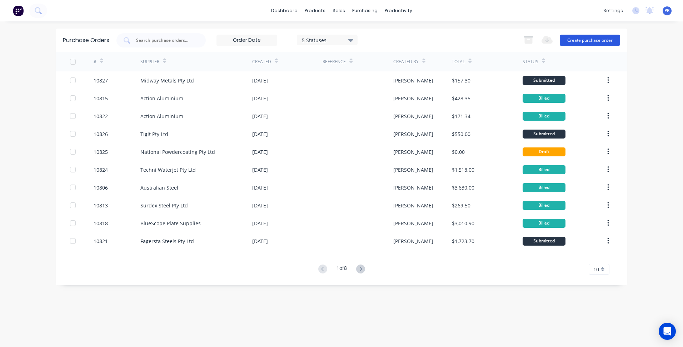
click at [593, 41] on button "Create purchase order" at bounding box center [590, 40] width 60 height 11
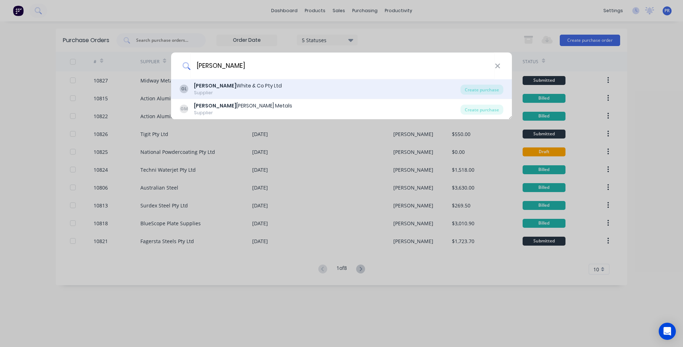
type input "[PERSON_NAME]"
click at [251, 85] on div "[PERSON_NAME] & Co Pty Ltd" at bounding box center [238, 86] width 88 height 8
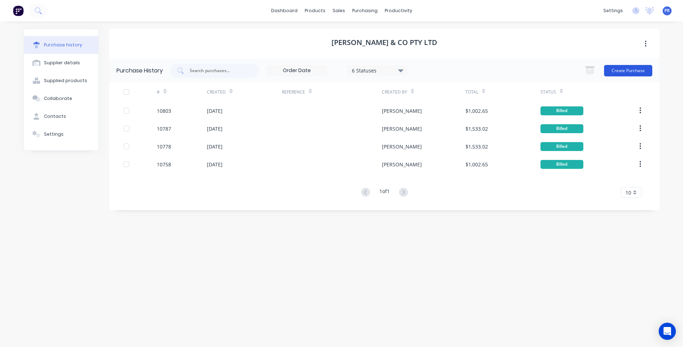
click at [625, 66] on button "Create Purchase" at bounding box center [628, 70] width 48 height 11
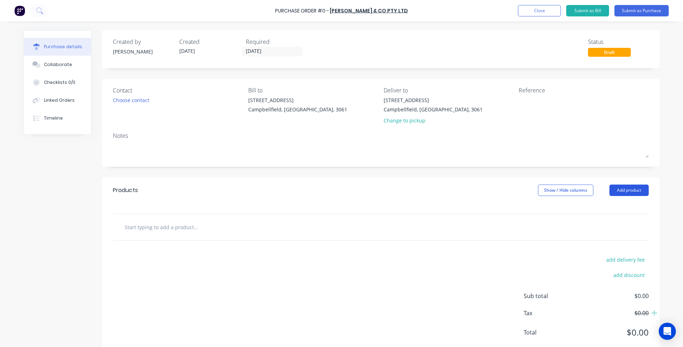
click at [621, 194] on button "Add product" at bounding box center [629, 190] width 39 height 11
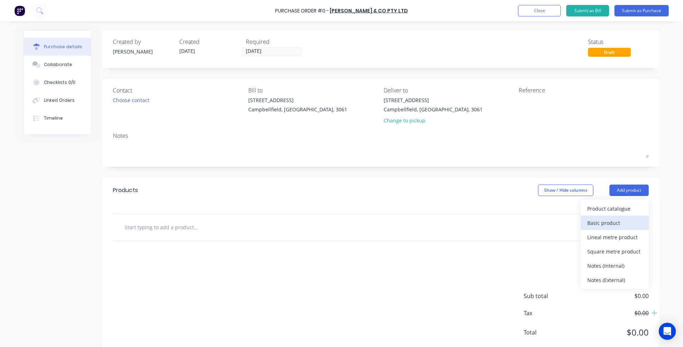
click at [607, 222] on div "Basic product" at bounding box center [615, 223] width 55 height 10
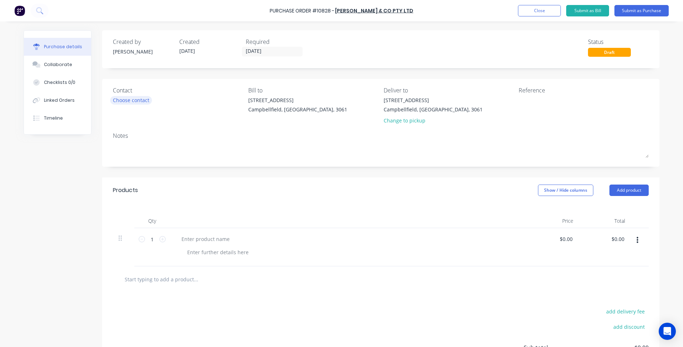
click at [139, 102] on div "Choose contact" at bounding box center [131, 100] width 36 height 8
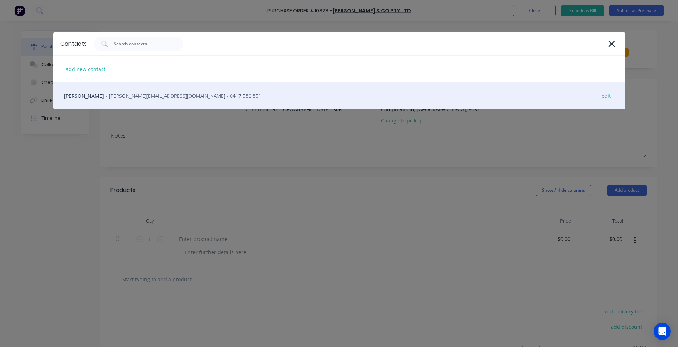
click at [123, 98] on span "- garyo@georgewhite.com.au - 0417 586 851" at bounding box center [183, 96] width 155 height 8
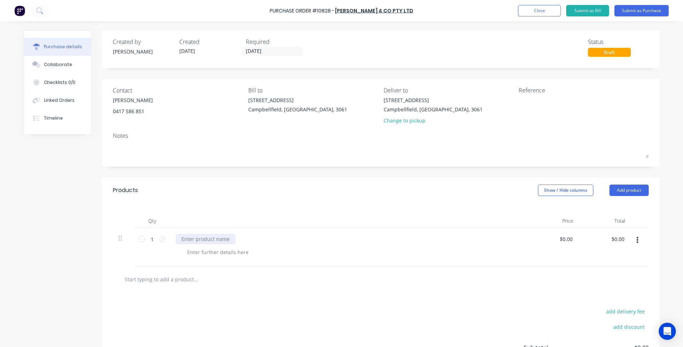
click at [226, 238] on div at bounding box center [206, 239] width 60 height 10
click at [633, 240] on button "button" at bounding box center [637, 240] width 17 height 13
click at [604, 274] on button "Duplicate" at bounding box center [615, 274] width 61 height 14
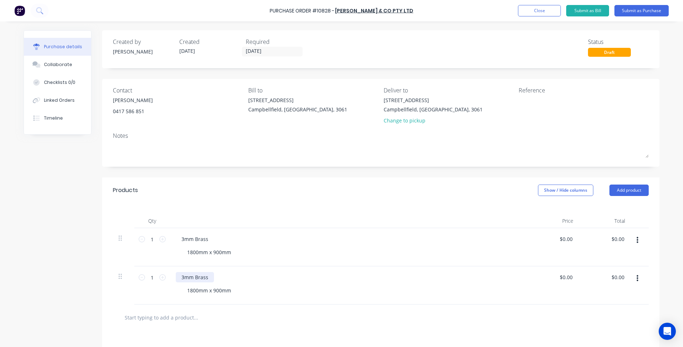
drag, startPoint x: 174, startPoint y: 278, endPoint x: 179, endPoint y: 279, distance: 5.1
click at [176, 278] on div "3mm Brass" at bounding box center [195, 277] width 38 height 10
drag, startPoint x: 181, startPoint y: 279, endPoint x: 159, endPoint y: 280, distance: 22.6
click at [165, 279] on div "1 1 3mm Brass 1800mm x 900mm $0.00 $0.00 $0.00 $0.00" at bounding box center [381, 286] width 536 height 38
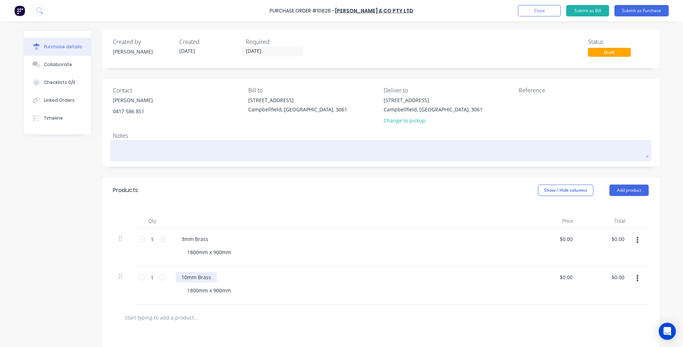
scroll to position [107, 0]
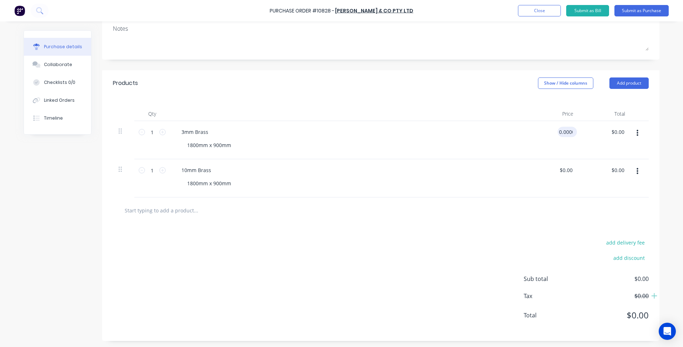
click at [570, 131] on input "0.0000" at bounding box center [566, 132] width 16 height 10
type input "$0.00"
click at [272, 259] on div "add delivery fee add discount Sub total $0.00 Tax $0.00 Total $0.00" at bounding box center [380, 283] width 557 height 118
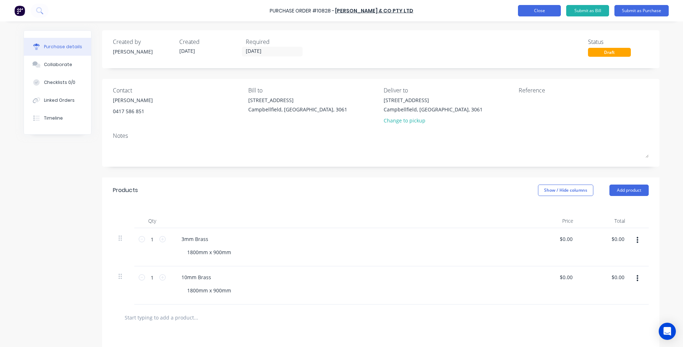
click at [536, 13] on button "Close" at bounding box center [539, 10] width 43 height 11
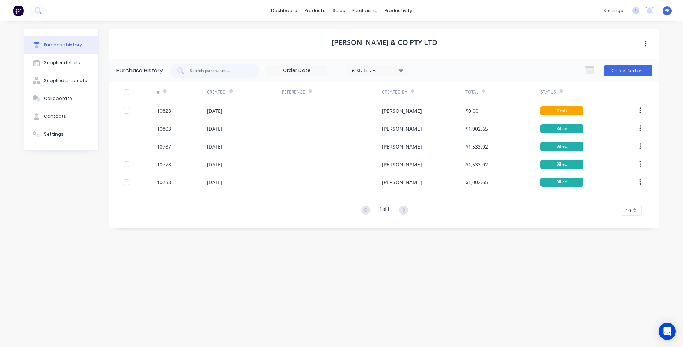
click at [90, 347] on html "dashboard products sales purchasing productivity dashboard products Product Cat…" at bounding box center [341, 173] width 683 height 347
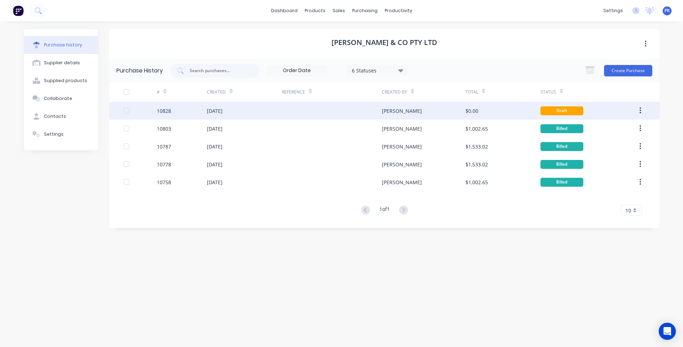
click at [237, 108] on div "[DATE]" at bounding box center [244, 111] width 75 height 18
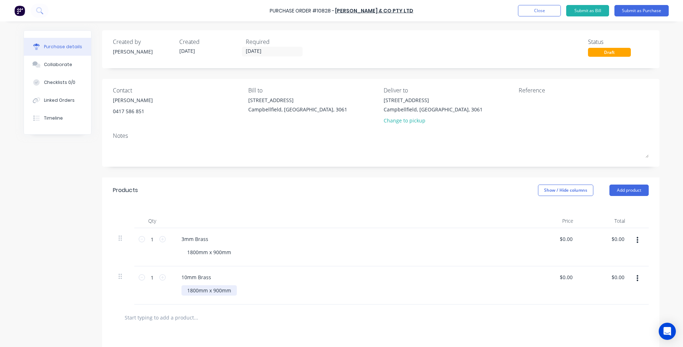
click at [195, 293] on div "1800mm x 900mm" at bounding box center [209, 291] width 55 height 10
click at [190, 291] on div "1800mm x 900mm" at bounding box center [209, 291] width 55 height 10
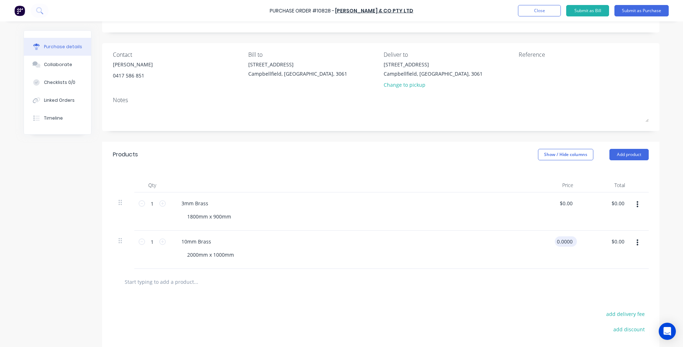
click at [563, 239] on input "0.0000" at bounding box center [564, 242] width 19 height 10
click at [562, 242] on input "0.370000" at bounding box center [561, 242] width 25 height 10
type input "3700"
type input "0.0000"
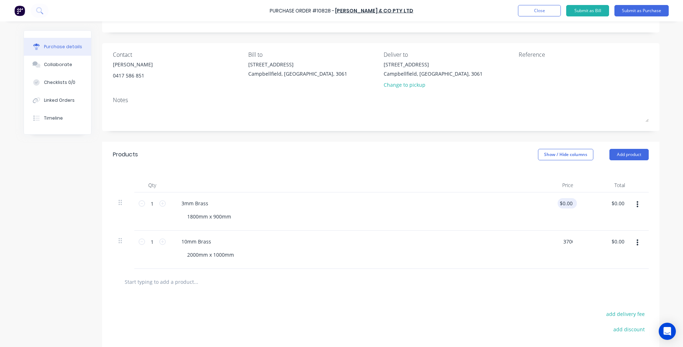
type input "$3,700.00"
click at [565, 206] on input "0.0000" at bounding box center [564, 203] width 19 height 10
type input "$911.50"
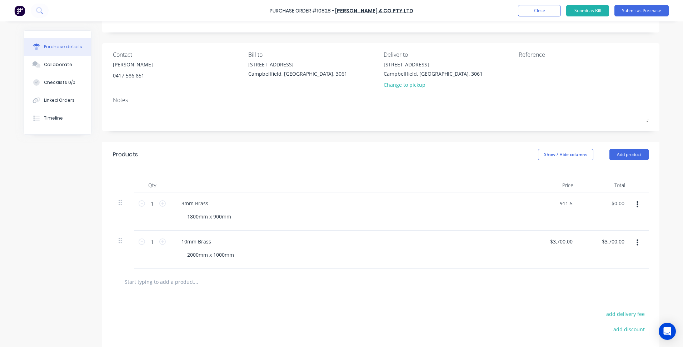
type input "$911.50"
click at [381, 289] on div at bounding box center [381, 282] width 525 height 14
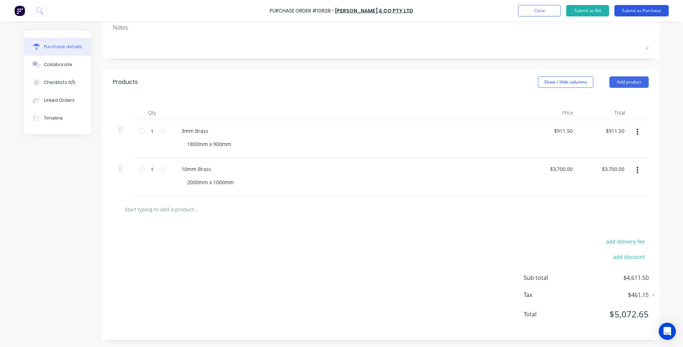
click at [618, 9] on button "Submit as Purchase" at bounding box center [642, 10] width 54 height 11
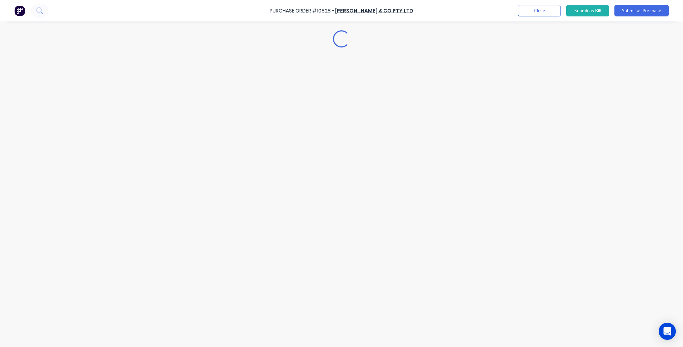
scroll to position [0, 0]
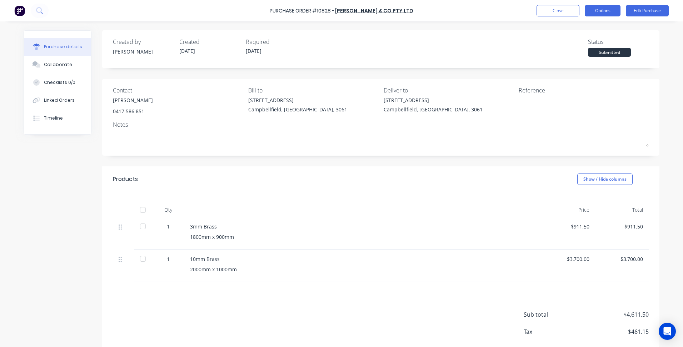
click at [606, 13] on button "Options" at bounding box center [603, 10] width 36 height 11
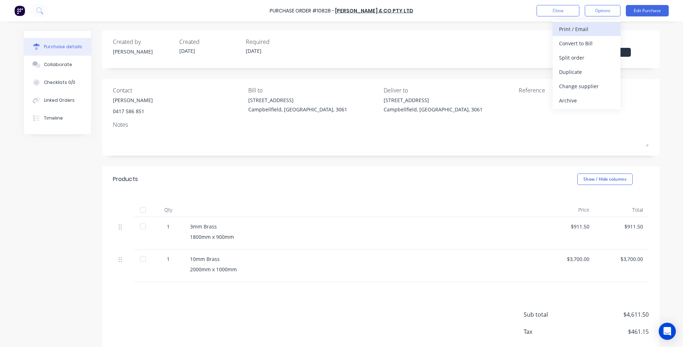
click at [585, 30] on div "Print / Email" at bounding box center [586, 29] width 55 height 10
click at [584, 46] on div "With pricing" at bounding box center [586, 43] width 55 height 10
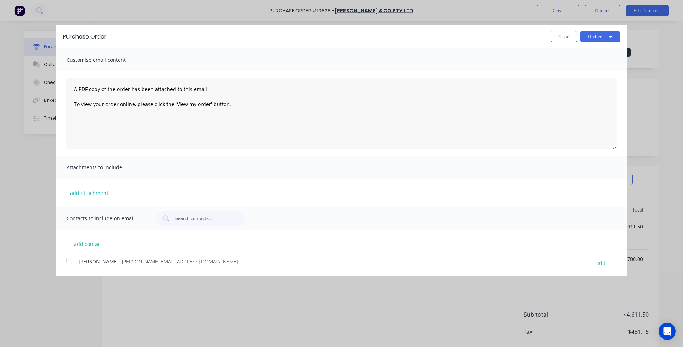
drag, startPoint x: 599, startPoint y: 35, endPoint x: 604, endPoint y: 44, distance: 10.6
click at [599, 35] on button "Options" at bounding box center [601, 36] width 40 height 11
click at [608, 53] on div "Print" at bounding box center [586, 55] width 55 height 10
click at [569, 37] on button "Close" at bounding box center [564, 36] width 26 height 11
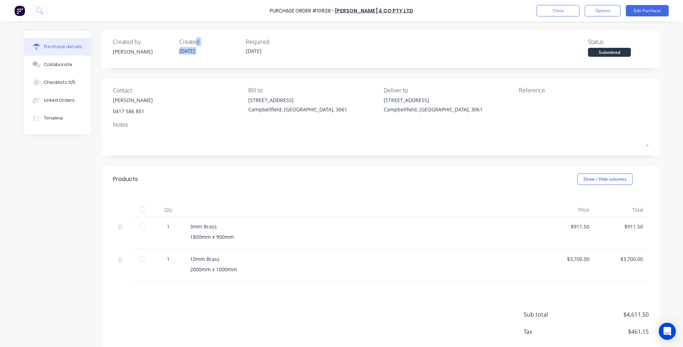
click at [192, 51] on div "Created 03/09/25" at bounding box center [209, 47] width 61 height 19
click at [653, 12] on button "Edit Purchase" at bounding box center [647, 10] width 43 height 11
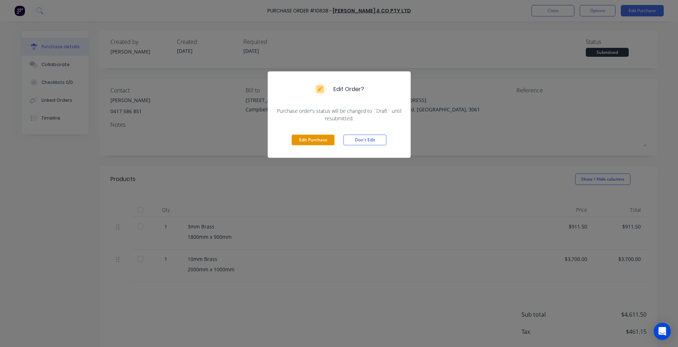
click at [318, 138] on button "Edit Purchase" at bounding box center [313, 140] width 43 height 11
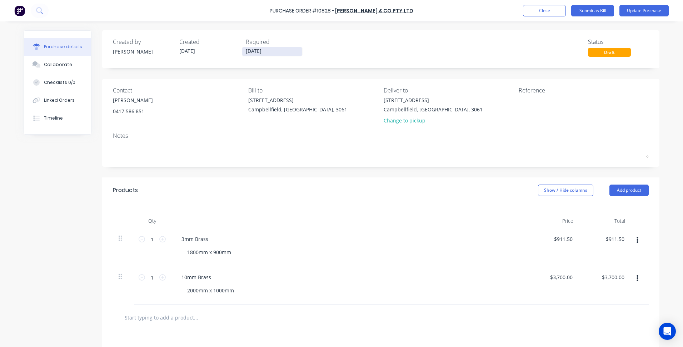
click at [248, 51] on input "[DATE]" at bounding box center [272, 51] width 60 height 9
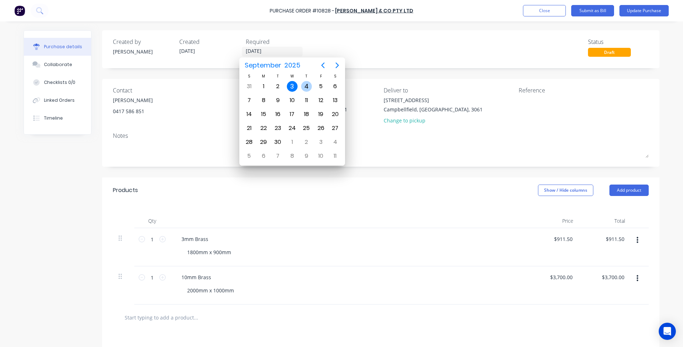
click at [302, 87] on div "4" at bounding box center [306, 86] width 11 height 11
type input "04/09/25"
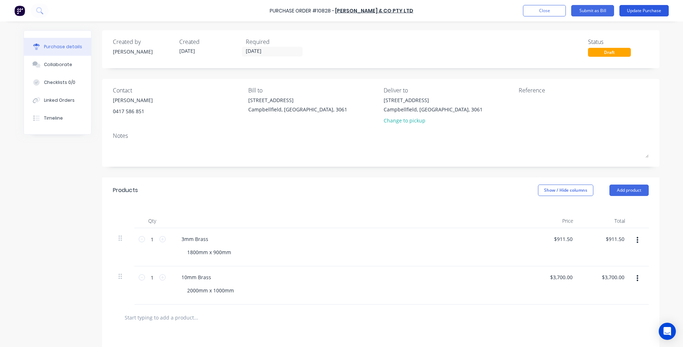
click at [644, 13] on button "Update Purchase" at bounding box center [644, 10] width 49 height 11
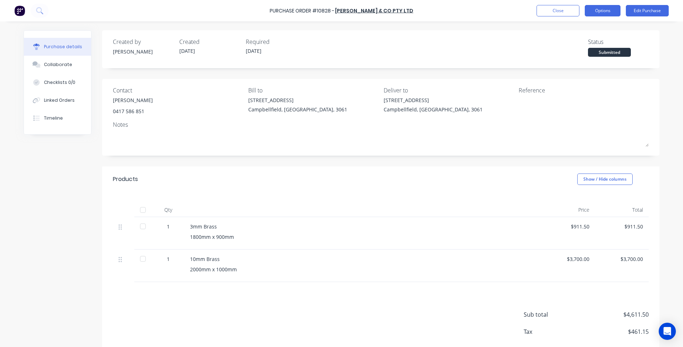
click at [605, 9] on button "Options" at bounding box center [603, 10] width 36 height 11
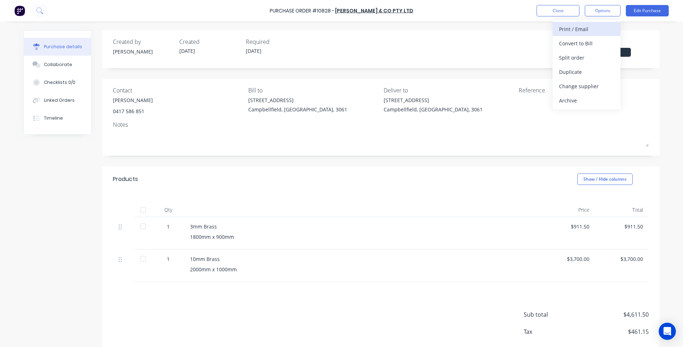
click at [580, 29] on div "Print / Email" at bounding box center [586, 29] width 55 height 10
click at [598, 47] on div "With pricing" at bounding box center [586, 43] width 55 height 10
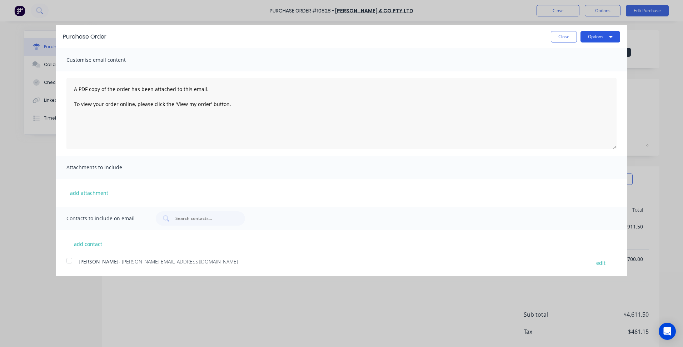
click at [586, 39] on button "Options" at bounding box center [601, 36] width 40 height 11
click at [577, 52] on div "Print" at bounding box center [586, 55] width 55 height 10
click at [559, 38] on button "Close" at bounding box center [564, 36] width 26 height 11
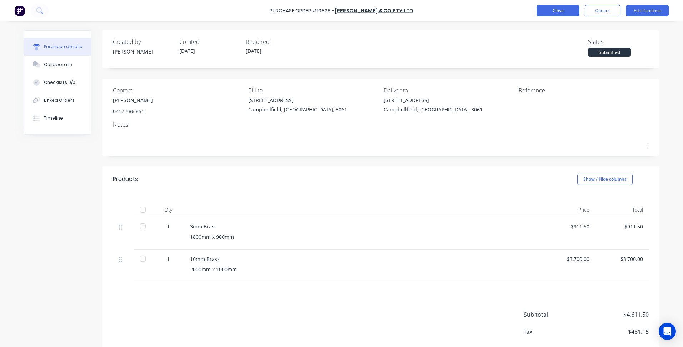
click at [551, 9] on button "Close" at bounding box center [558, 10] width 43 height 11
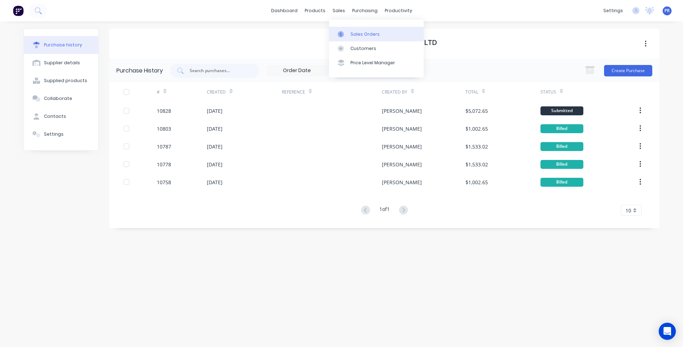
click at [354, 34] on div "Sales Orders" at bounding box center [365, 34] width 29 height 6
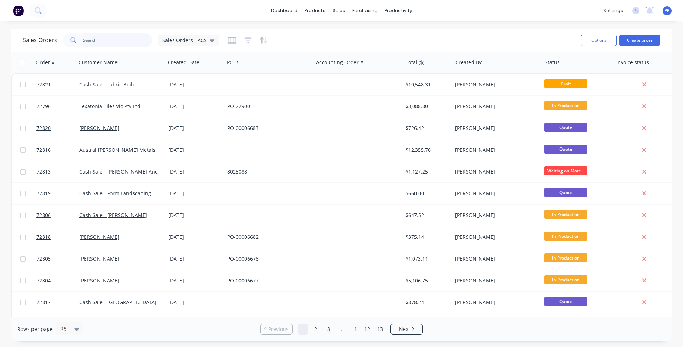
drag, startPoint x: 95, startPoint y: 40, endPoint x: 101, endPoint y: 51, distance: 12.3
click at [96, 41] on input "text" at bounding box center [118, 40] width 70 height 14
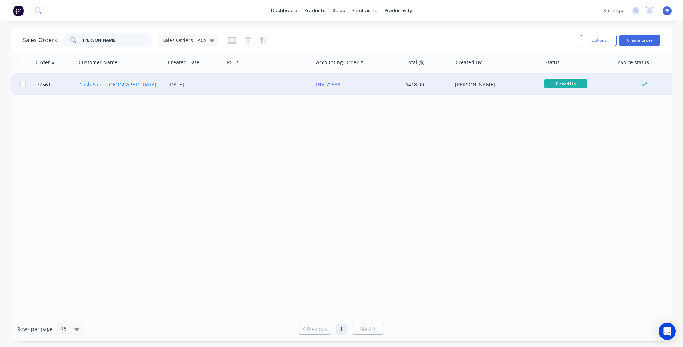
type input "[PERSON_NAME]"
click at [126, 85] on link "Cash Sale - [GEOGRAPHIC_DATA]" at bounding box center [117, 84] width 77 height 7
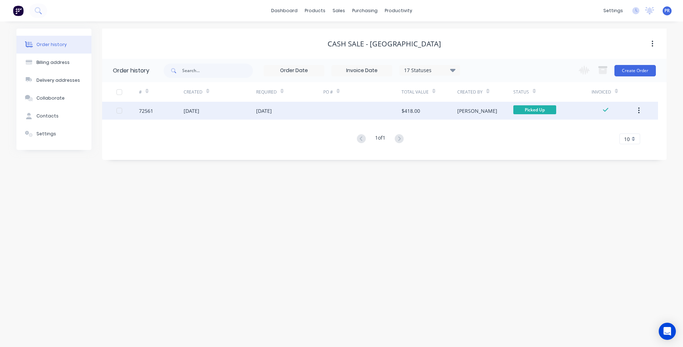
click at [467, 107] on div "[PERSON_NAME]" at bounding box center [477, 111] width 40 height 8
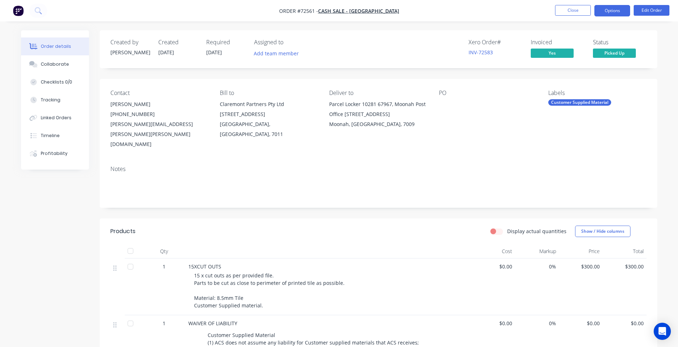
click at [616, 12] on button "Options" at bounding box center [612, 10] width 36 height 11
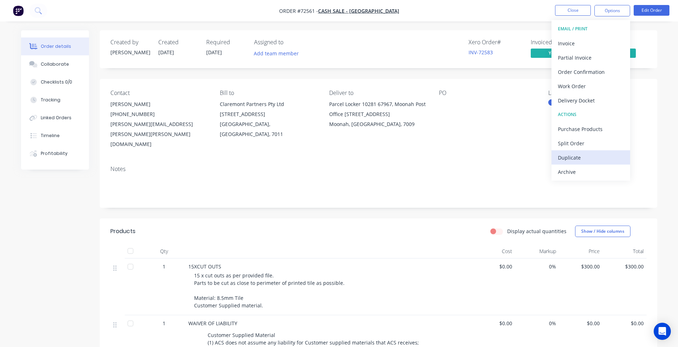
click at [590, 153] on div "Duplicate" at bounding box center [591, 158] width 66 height 10
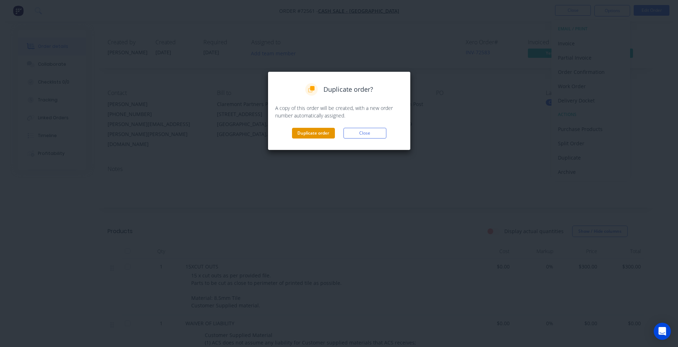
click at [320, 134] on button "Duplicate order" at bounding box center [313, 133] width 43 height 11
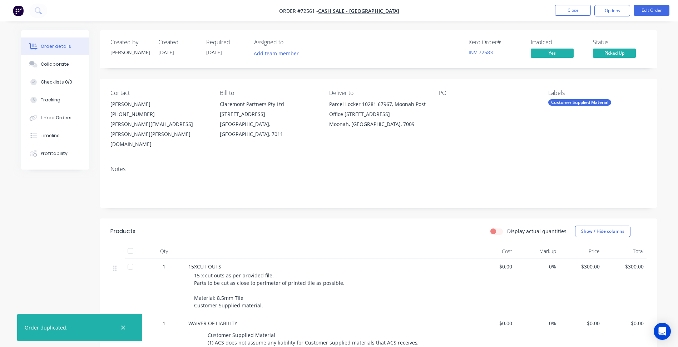
click at [564, 17] on nav "Order #72561 - Cash Sale - Museum of Old and New Art Close Options Edit Order" at bounding box center [339, 10] width 678 height 21
click at [572, 14] on button "Close" at bounding box center [573, 10] width 36 height 11
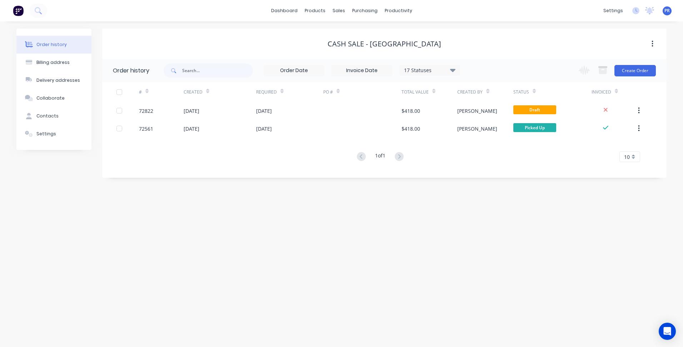
click at [526, 110] on div "Picked Up" at bounding box center [534, 116] width 25 height 14
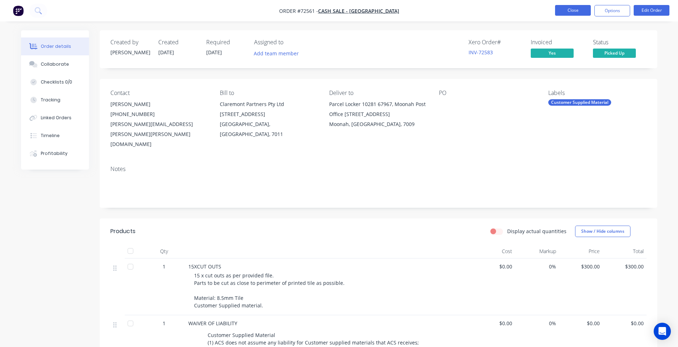
click at [585, 5] on button "Close" at bounding box center [573, 10] width 36 height 11
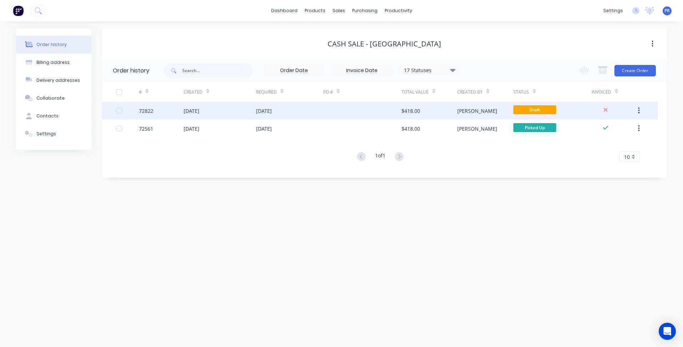
click at [436, 110] on div "$418.00" at bounding box center [430, 111] width 56 height 18
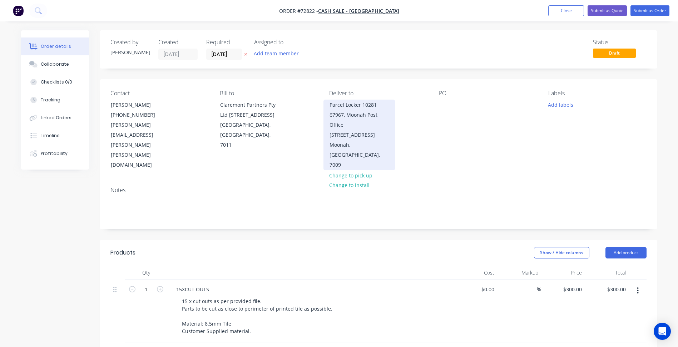
click at [325, 106] on div "Parcel Locker 10281 67967, Moonah Post Office [STREET_ADDRESS]" at bounding box center [358, 135] width 71 height 71
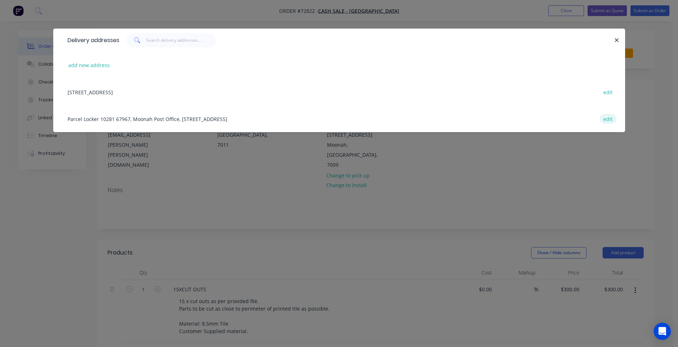
click at [610, 120] on button "edit" at bounding box center [608, 119] width 17 height 10
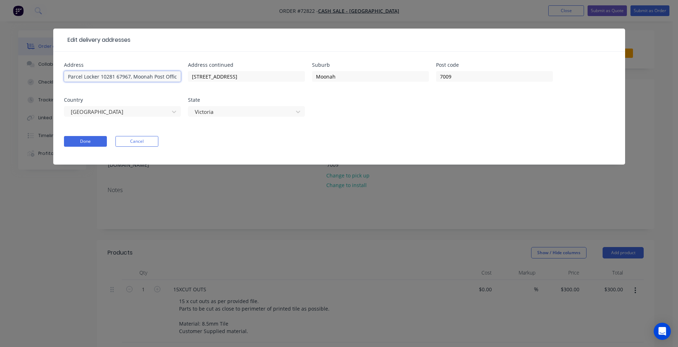
click at [68, 77] on input "Parcel Locker 10281 67967, Moonah Post Office" at bounding box center [122, 76] width 117 height 11
click at [142, 142] on button "Cancel" at bounding box center [136, 141] width 43 height 11
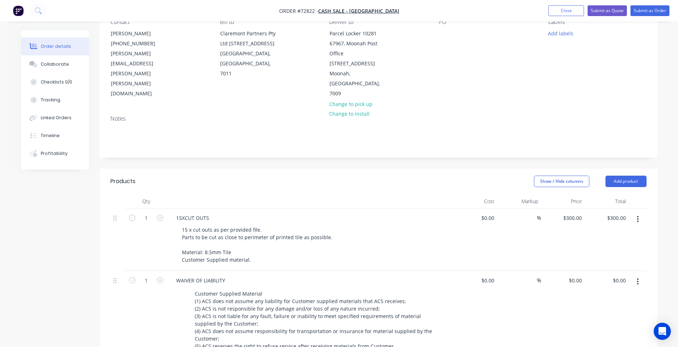
scroll to position [36, 0]
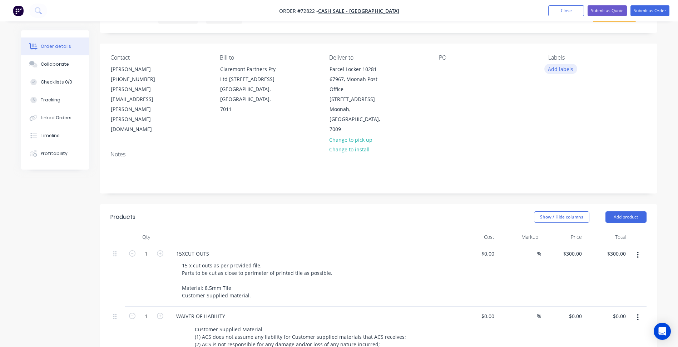
click at [564, 68] on button "Add labels" at bounding box center [560, 69] width 33 height 10
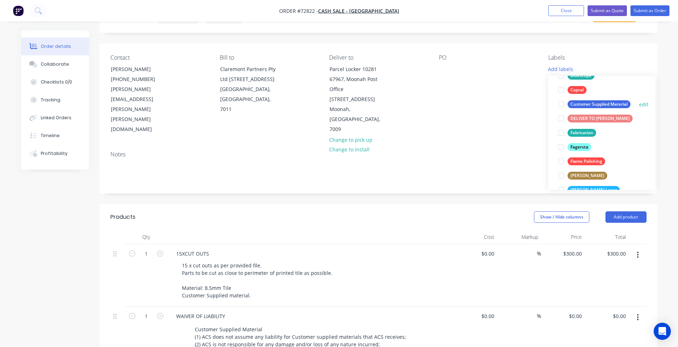
click at [561, 105] on div at bounding box center [561, 104] width 14 height 14
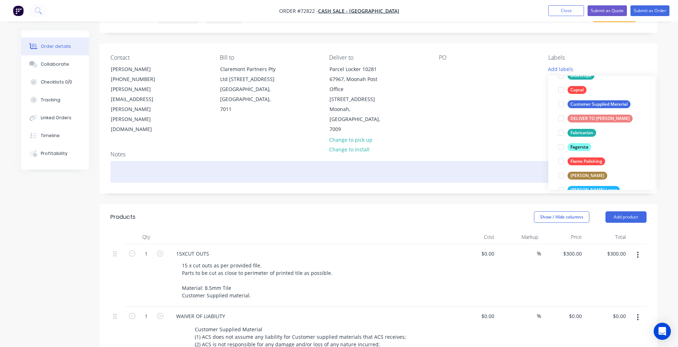
scroll to position [29, 0]
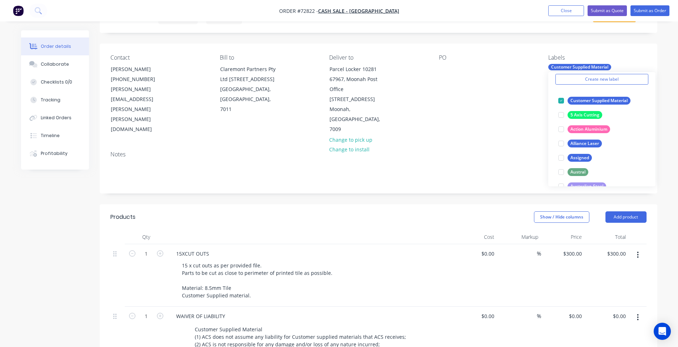
click at [488, 173] on div "Created by Patrick Created 03/09/25 Required 03/09/25 Assigned to Add team memb…" at bounding box center [378, 289] width 557 height 589
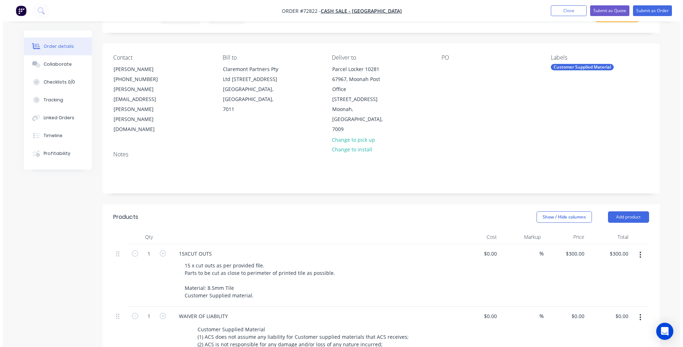
scroll to position [0, 0]
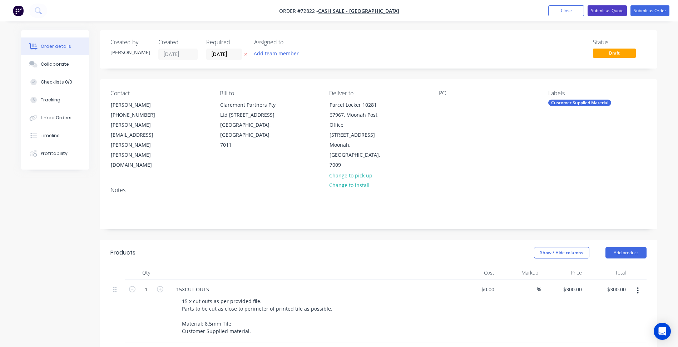
click at [605, 9] on button "Submit as Quote" at bounding box center [607, 10] width 39 height 11
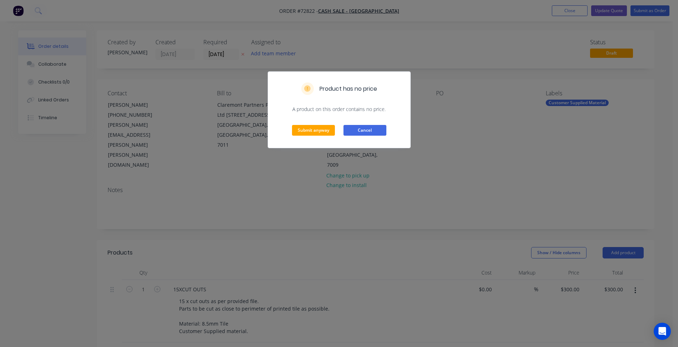
drag, startPoint x: 373, startPoint y: 132, endPoint x: 248, endPoint y: 77, distance: 136.5
click at [373, 132] on button "Cancel" at bounding box center [364, 130] width 43 height 11
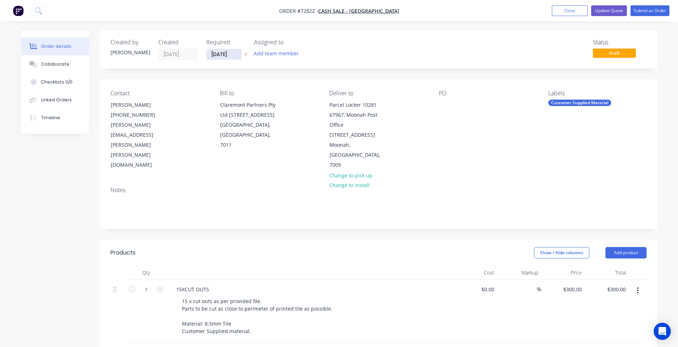
click at [223, 55] on input "[DATE]" at bounding box center [224, 54] width 35 height 11
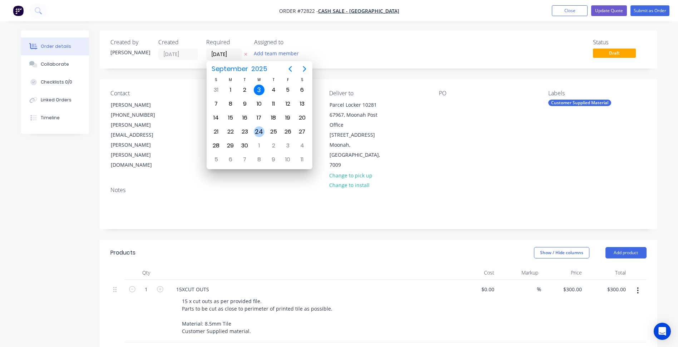
click at [259, 130] on div "24" at bounding box center [259, 132] width 11 height 11
type input "24/09/25"
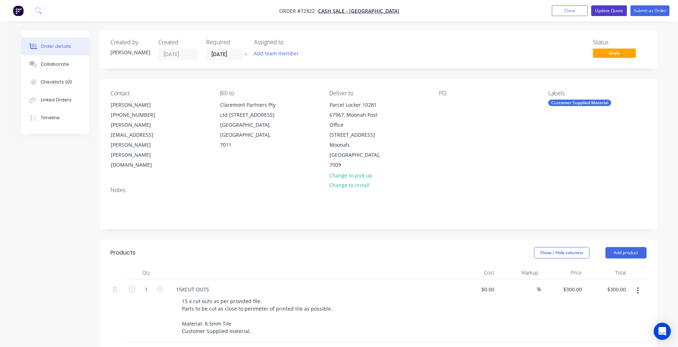
click at [603, 12] on button "Update Quote" at bounding box center [609, 10] width 36 height 11
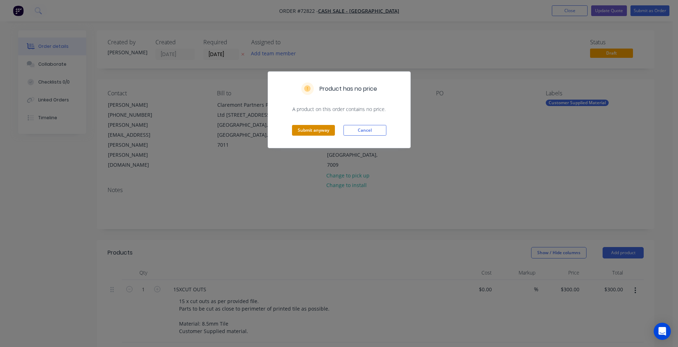
click at [323, 128] on button "Submit anyway" at bounding box center [313, 130] width 43 height 11
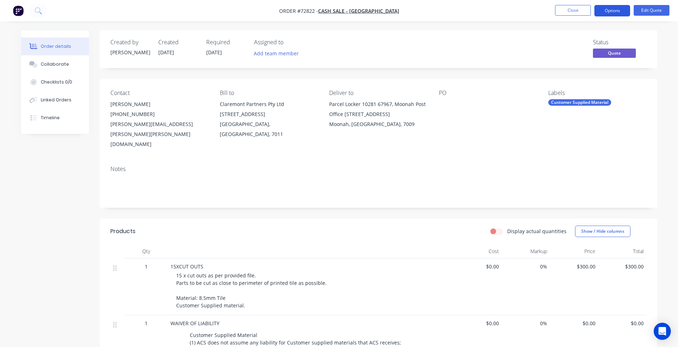
click at [620, 9] on button "Options" at bounding box center [612, 10] width 36 height 11
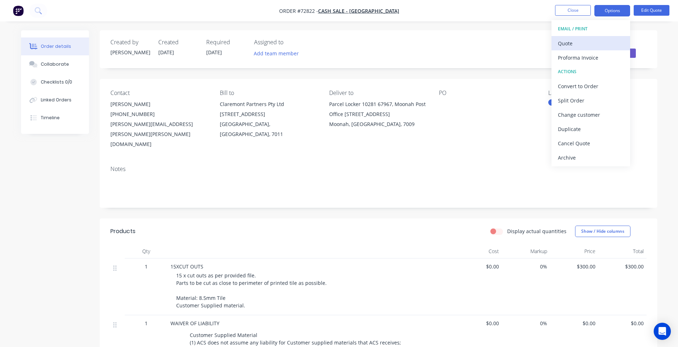
click at [573, 48] on div "Quote" at bounding box center [591, 43] width 66 height 10
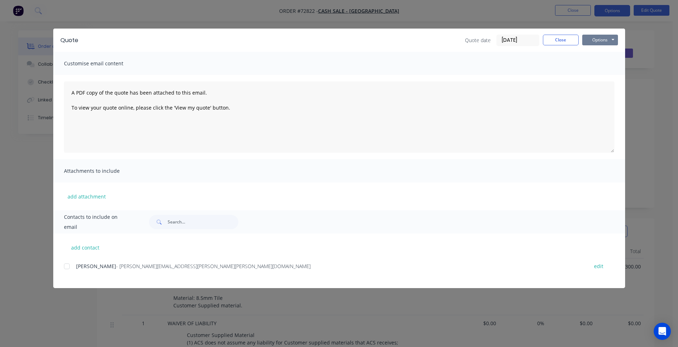
click at [586, 42] on button "Options" at bounding box center [600, 40] width 36 height 11
click at [599, 51] on button "Preview" at bounding box center [605, 53] width 46 height 12
click at [561, 42] on button "Close" at bounding box center [561, 40] width 36 height 11
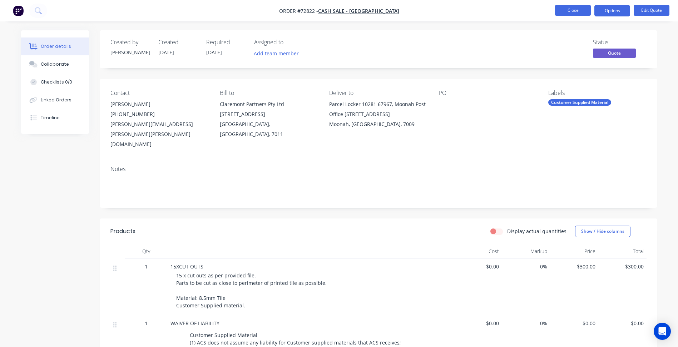
click at [573, 11] on button "Close" at bounding box center [573, 10] width 36 height 11
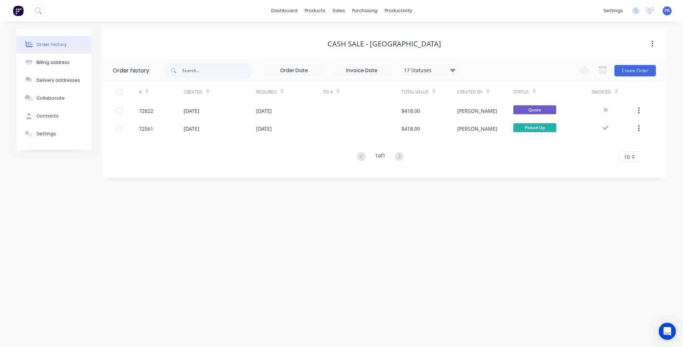
drag, startPoint x: 221, startPoint y: 174, endPoint x: 197, endPoint y: 2, distance: 174.0
click at [220, 168] on div "Order history 17 Statuses Invoice Status Invoiced Not Invoiced Partial Order St…" at bounding box center [384, 118] width 565 height 119
click at [346, 30] on link "Sales Orders" at bounding box center [376, 34] width 95 height 14
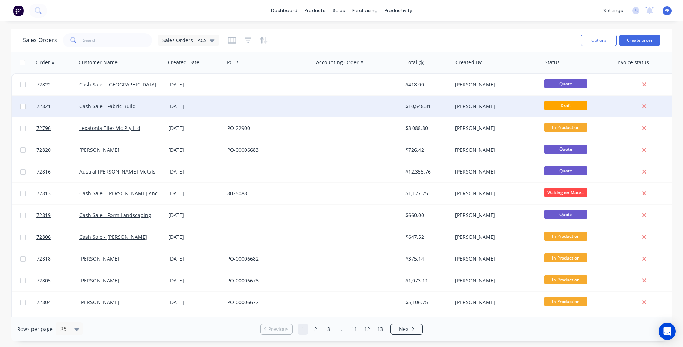
click at [147, 109] on div "Cash Sale - Fabric Build" at bounding box center [118, 106] width 79 height 7
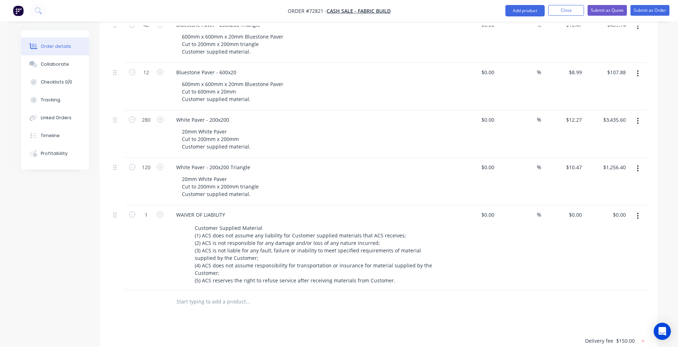
scroll to position [465, 0]
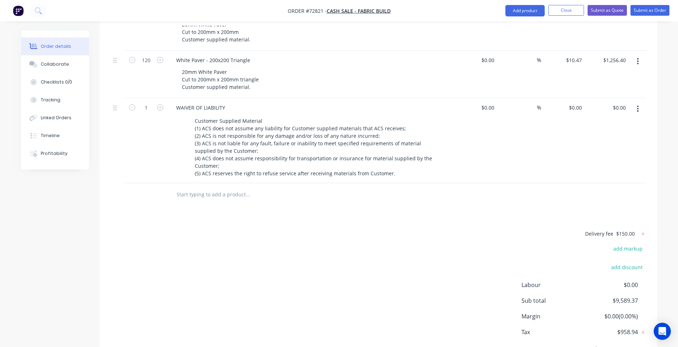
click at [626, 230] on span "$150.00" at bounding box center [625, 234] width 19 height 8
click at [619, 230] on span "$150.00" at bounding box center [625, 234] width 19 height 8
click at [566, 11] on button "Close" at bounding box center [566, 10] width 36 height 11
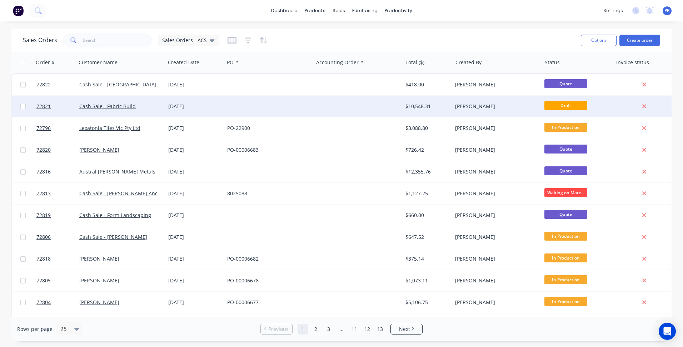
click at [143, 111] on div "Cash Sale - Fabric Build" at bounding box center [120, 106] width 89 height 21
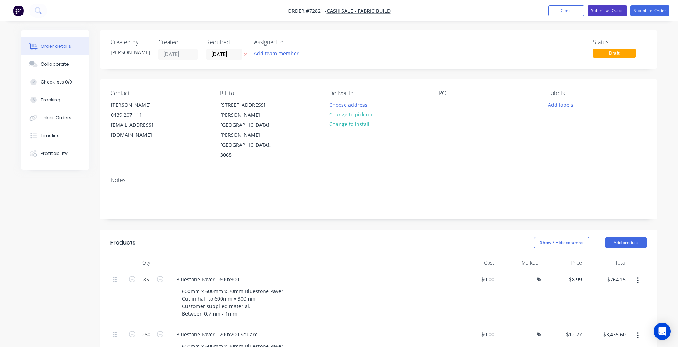
click at [605, 13] on button "Submit as Quote" at bounding box center [607, 10] width 39 height 11
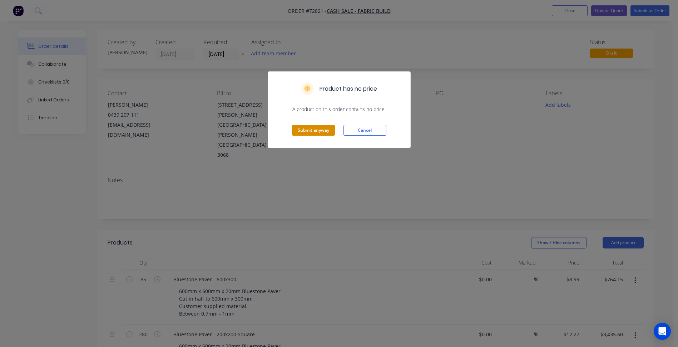
click at [297, 129] on button "Submit anyway" at bounding box center [313, 130] width 43 height 11
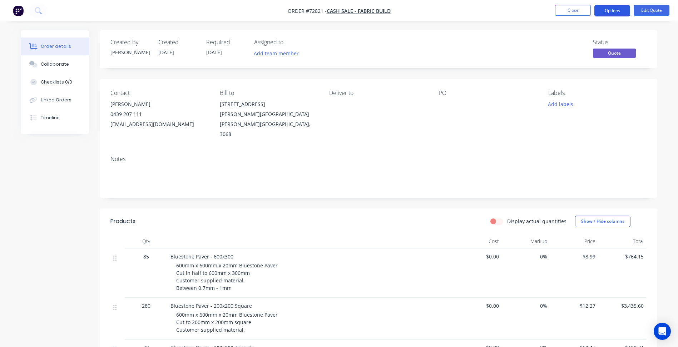
click at [612, 11] on button "Options" at bounding box center [612, 10] width 36 height 11
click at [650, 12] on button "Edit Quote" at bounding box center [652, 10] width 36 height 11
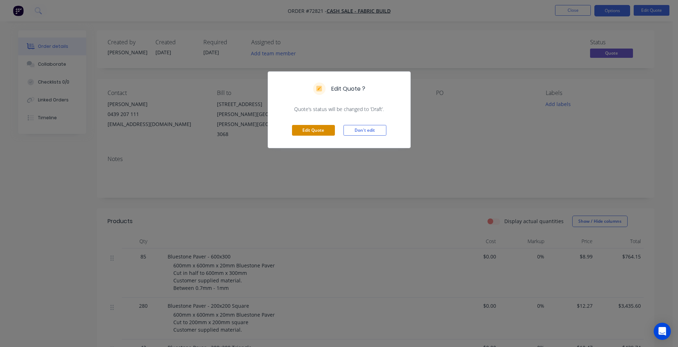
click at [311, 130] on button "Edit Quote" at bounding box center [313, 130] width 43 height 11
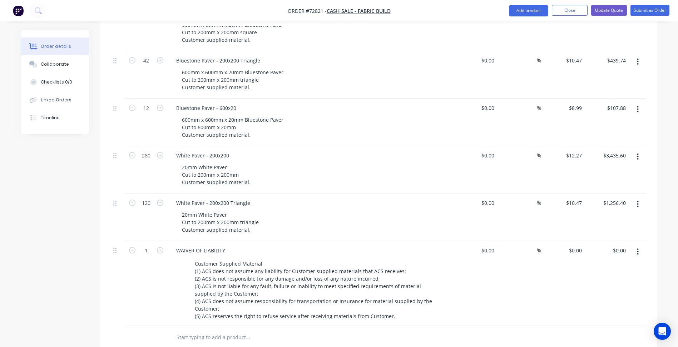
scroll to position [472, 0]
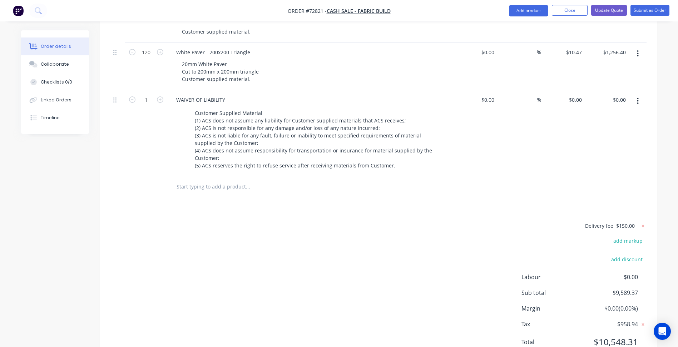
click at [628, 222] on span "$150.00" at bounding box center [625, 226] width 19 height 8
click at [644, 223] on icon at bounding box center [642, 226] width 7 height 7
click at [622, 222] on button "add delivery fee" at bounding box center [623, 227] width 46 height 10
type input "300"
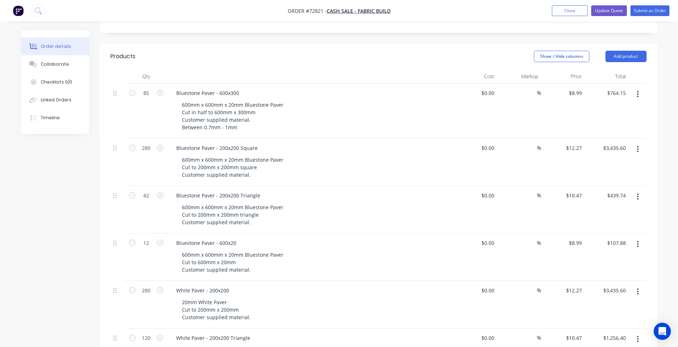
scroll to position [44, 0]
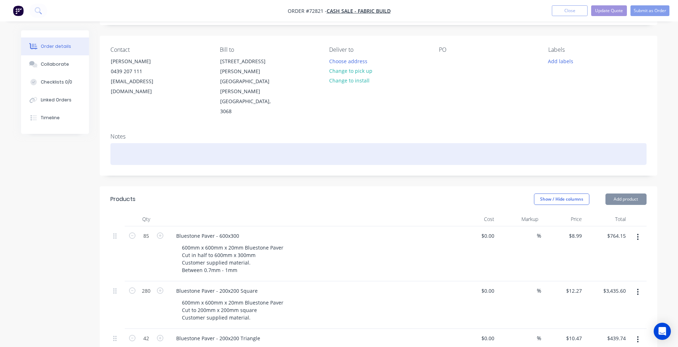
click at [450, 143] on div at bounding box center [378, 154] width 536 height 22
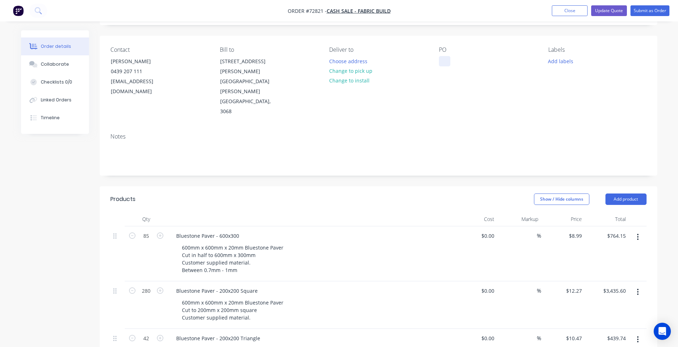
click at [442, 60] on div at bounding box center [444, 61] width 11 height 10
click at [356, 63] on button "Choose address" at bounding box center [348, 61] width 46 height 10
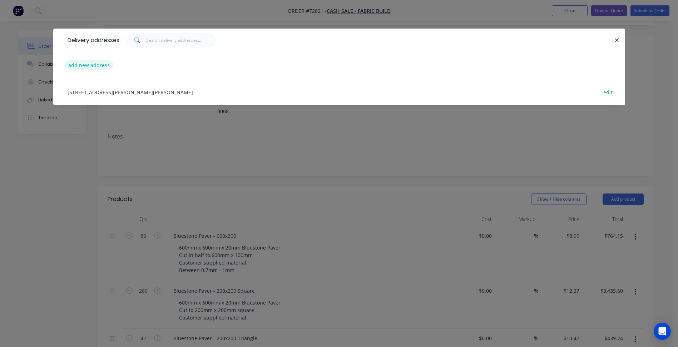
click at [99, 66] on button "add new address" at bounding box center [89, 65] width 49 height 10
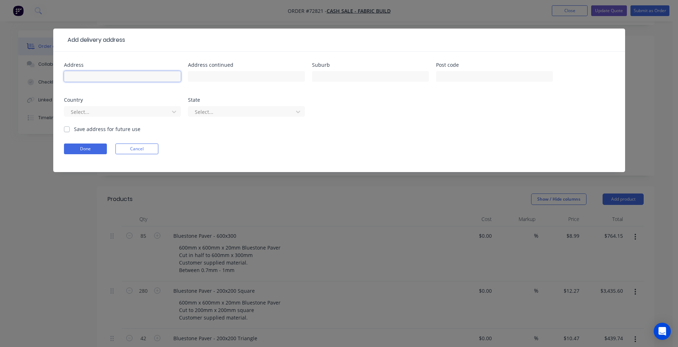
click at [93, 81] on input "text" at bounding box center [122, 76] width 117 height 11
type input "[STREET_ADDRESS]"
drag, startPoint x: 243, startPoint y: 78, endPoint x: 96, endPoint y: 65, distance: 147.4
click at [97, 65] on div "Address [STREET_ADDRESS] Address [GEOGRAPHIC_DATA] Suburb Post code Country Sel…" at bounding box center [339, 94] width 550 height 63
type input "[GEOGRAPHIC_DATA]"
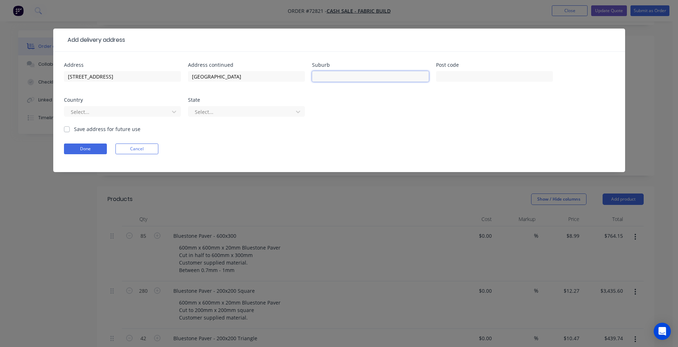
click at [343, 73] on input "text" at bounding box center [370, 76] width 117 height 11
drag, startPoint x: 246, startPoint y: 80, endPoint x: 111, endPoint y: 69, distance: 134.8
click at [113, 69] on div "Address [STREET_ADDRESS] Address [GEOGRAPHIC_DATA] Suburb Post code Country Sel…" at bounding box center [339, 94] width 550 height 63
click at [338, 78] on input "text" at bounding box center [370, 76] width 117 height 11
paste input "[GEOGRAPHIC_DATA]"
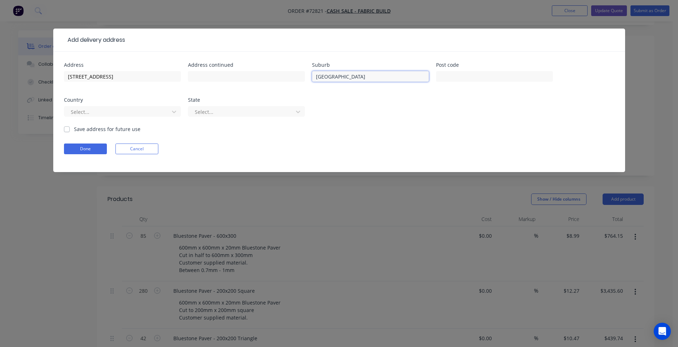
click at [334, 77] on input "[GEOGRAPHIC_DATA]" at bounding box center [370, 76] width 117 height 11
type input "[GEOGRAPHIC_DATA]"
click at [448, 70] on div at bounding box center [494, 79] width 117 height 21
click at [451, 78] on input "text" at bounding box center [494, 76] width 117 height 11
type input "3145"
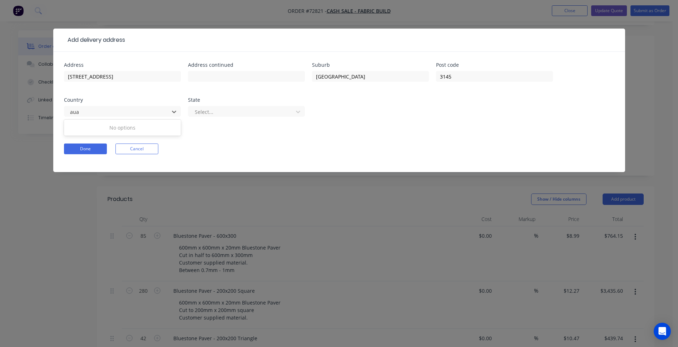
type input "au"
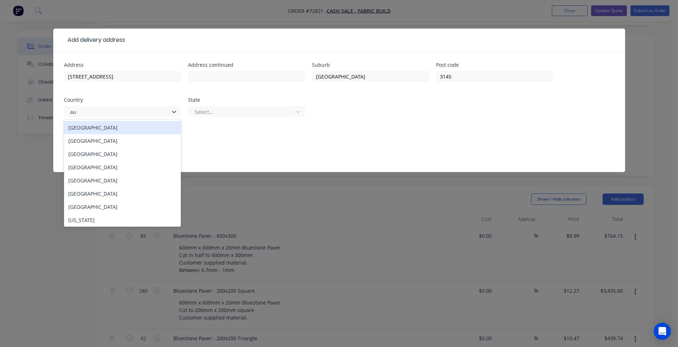
click at [135, 126] on div "[GEOGRAPHIC_DATA]" at bounding box center [122, 127] width 117 height 13
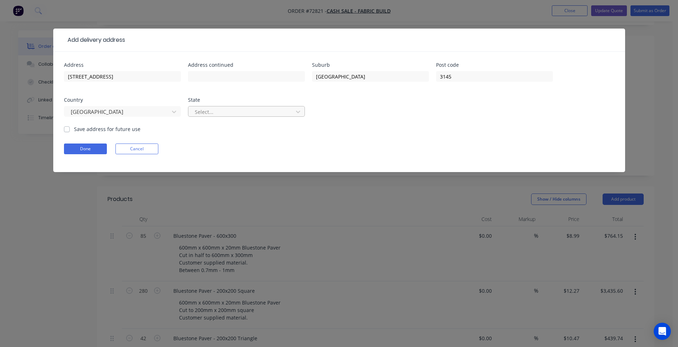
click at [221, 111] on div at bounding box center [241, 112] width 95 height 9
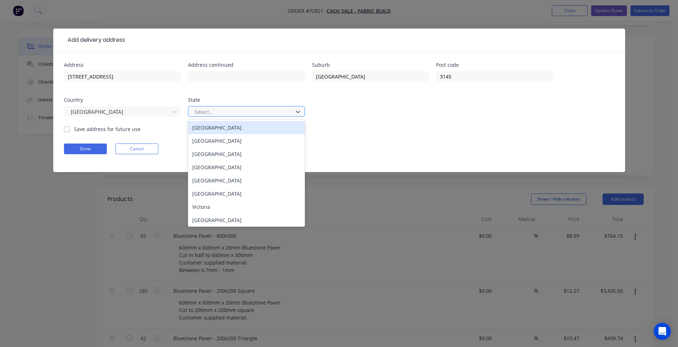
type input "v"
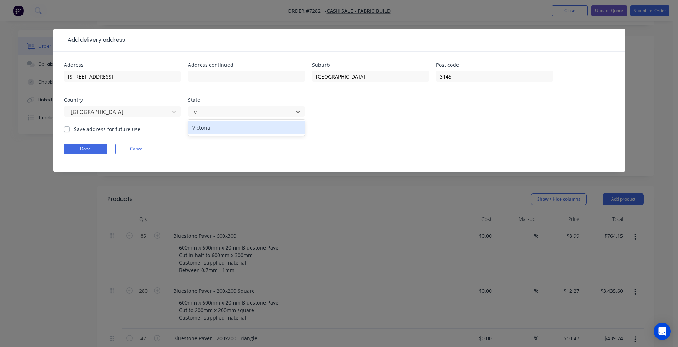
click at [210, 129] on div "Victoria" at bounding box center [246, 127] width 117 height 13
click at [79, 130] on label "Save address for future use" at bounding box center [107, 129] width 66 height 8
click at [70, 130] on input "Save address for future use" at bounding box center [67, 128] width 6 height 7
checkbox input "true"
click at [76, 143] on form "Address [STREET_ADDRESS] State [GEOGRAPHIC_DATA] Save address for future use Do…" at bounding box center [339, 118] width 550 height 110
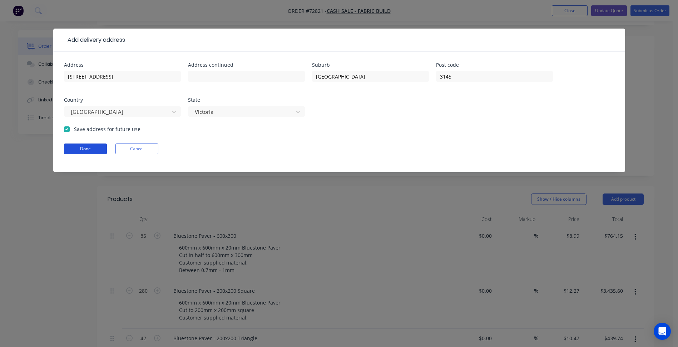
click at [78, 147] on button "Done" at bounding box center [85, 149] width 43 height 11
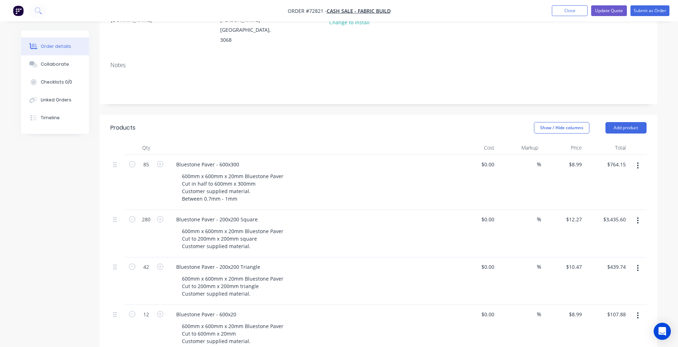
scroll to position [8, 0]
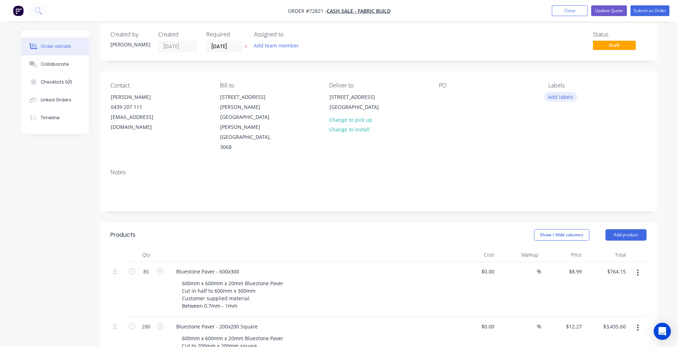
click at [561, 99] on button "Add labels" at bounding box center [560, 97] width 33 height 10
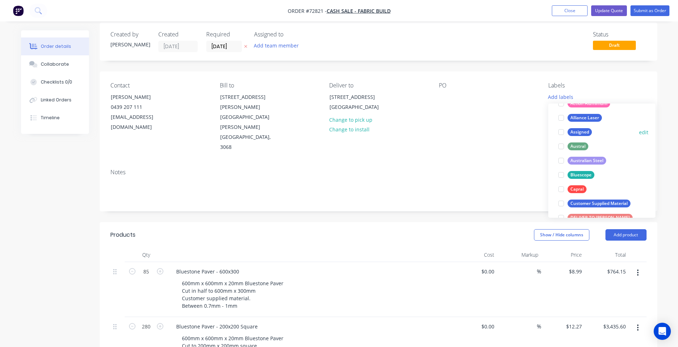
scroll to position [107, 0]
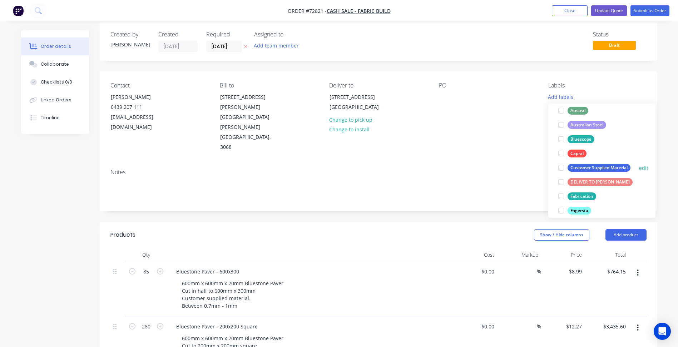
click at [563, 169] on div at bounding box center [561, 168] width 14 height 14
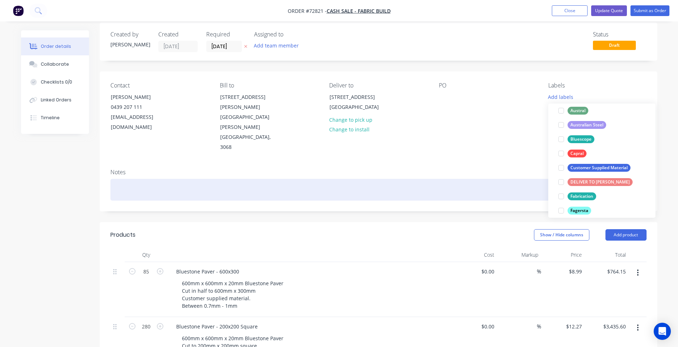
scroll to position [0, 0]
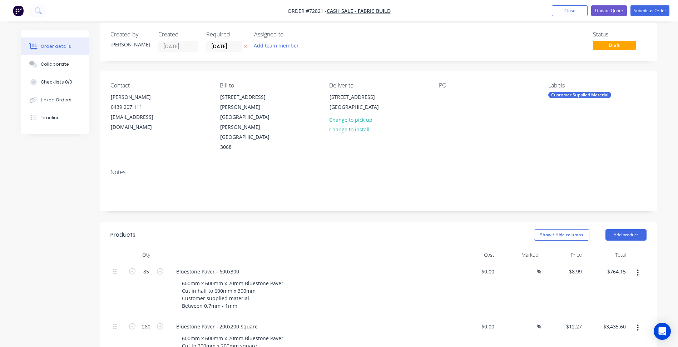
drag, startPoint x: 476, startPoint y: 180, endPoint x: 468, endPoint y: 172, distance: 11.9
click at [476, 180] on div "Notes" at bounding box center [378, 187] width 557 height 48
click at [611, 10] on button "Update Quote" at bounding box center [609, 10] width 36 height 11
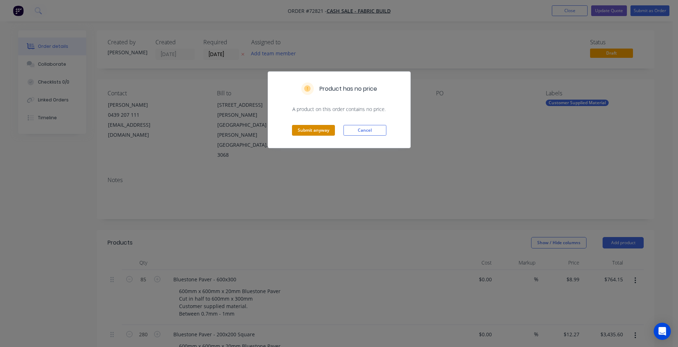
click at [321, 132] on button "Submit anyway" at bounding box center [313, 130] width 43 height 11
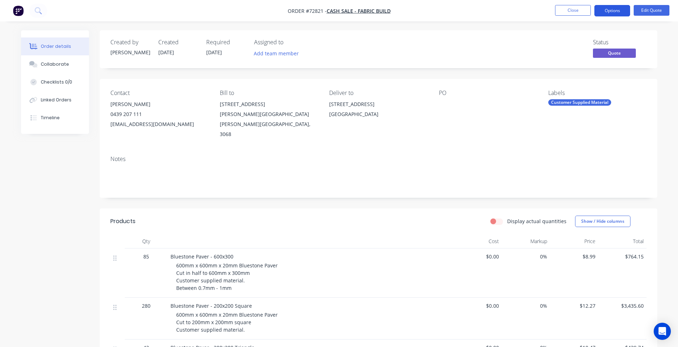
click at [619, 12] on button "Options" at bounding box center [612, 10] width 36 height 11
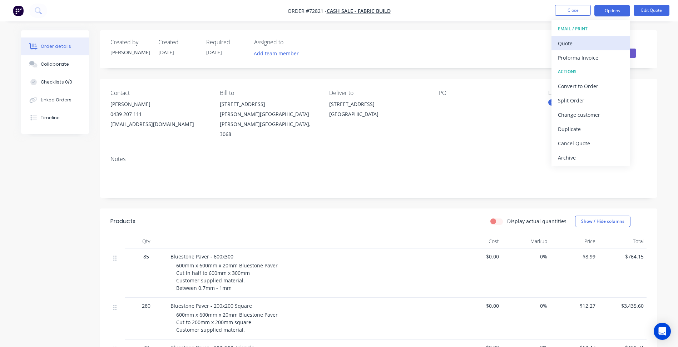
click at [582, 45] on div "Quote" at bounding box center [591, 43] width 66 height 10
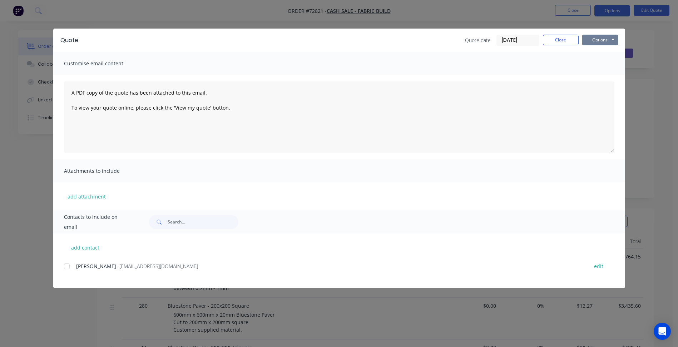
click at [609, 43] on button "Options" at bounding box center [600, 40] width 36 height 11
click at [607, 52] on button "Preview" at bounding box center [605, 53] width 46 height 12
